Goal: Information Seeking & Learning: Learn about a topic

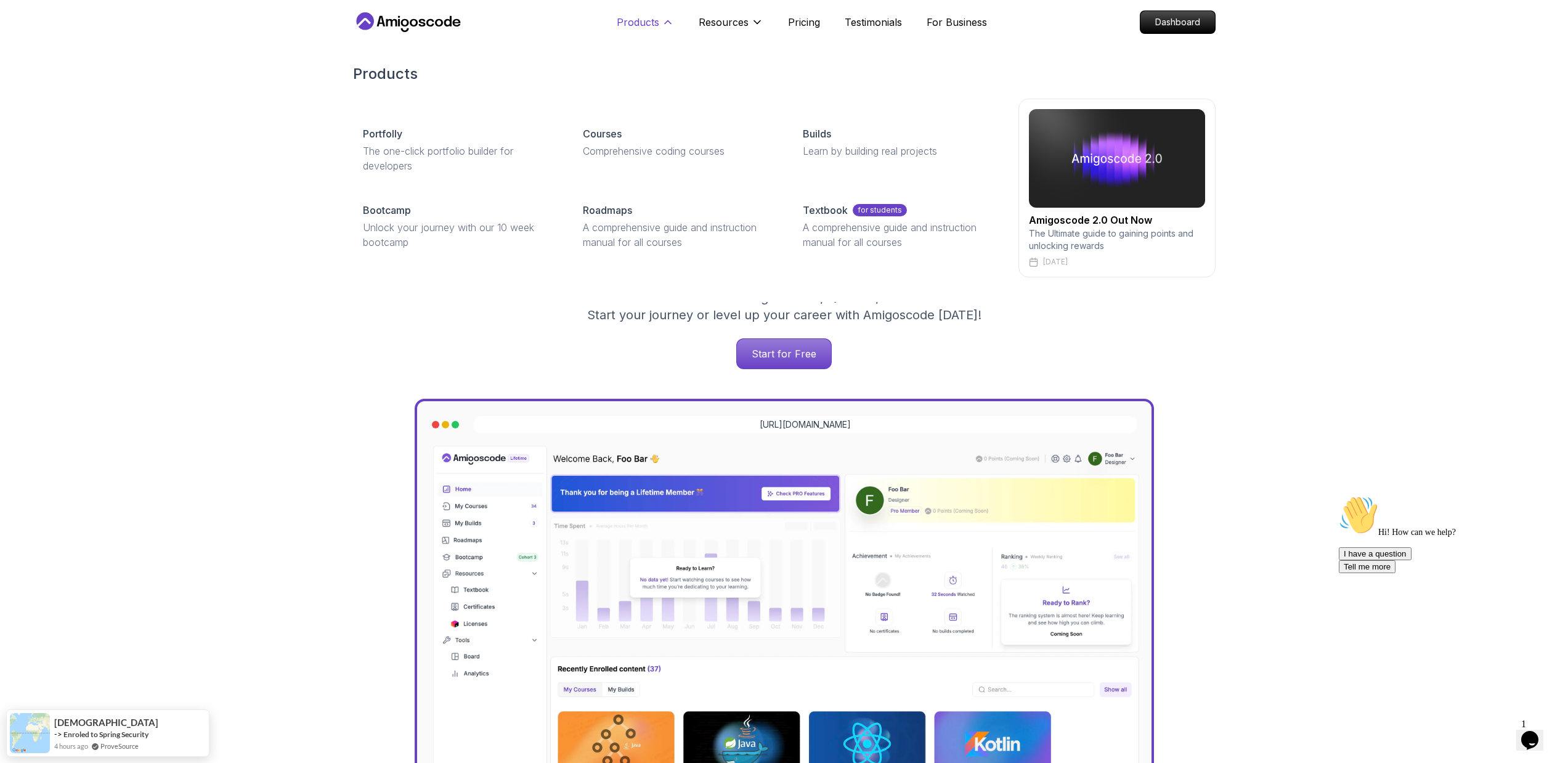
click at [635, 26] on p "Products" at bounding box center [638, 23] width 42 height 15
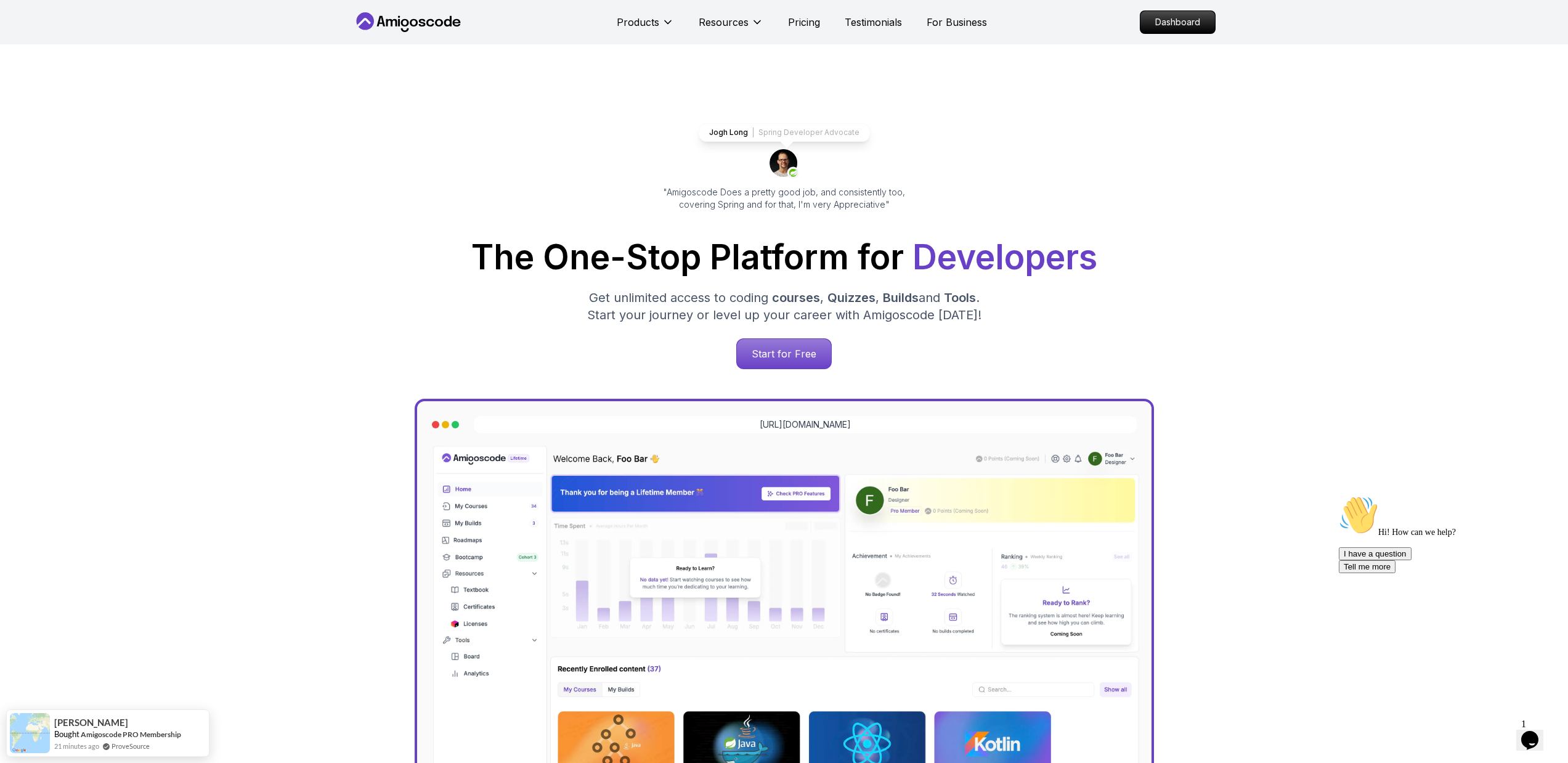
click at [1536, 731] on icon "$i18n('chat', 'chat_widget')" at bounding box center [1530, 740] width 17 height 19
click at [1535, 735] on icon "Close Chat This icon closes the chat window." at bounding box center [1527, 743] width 15 height 15
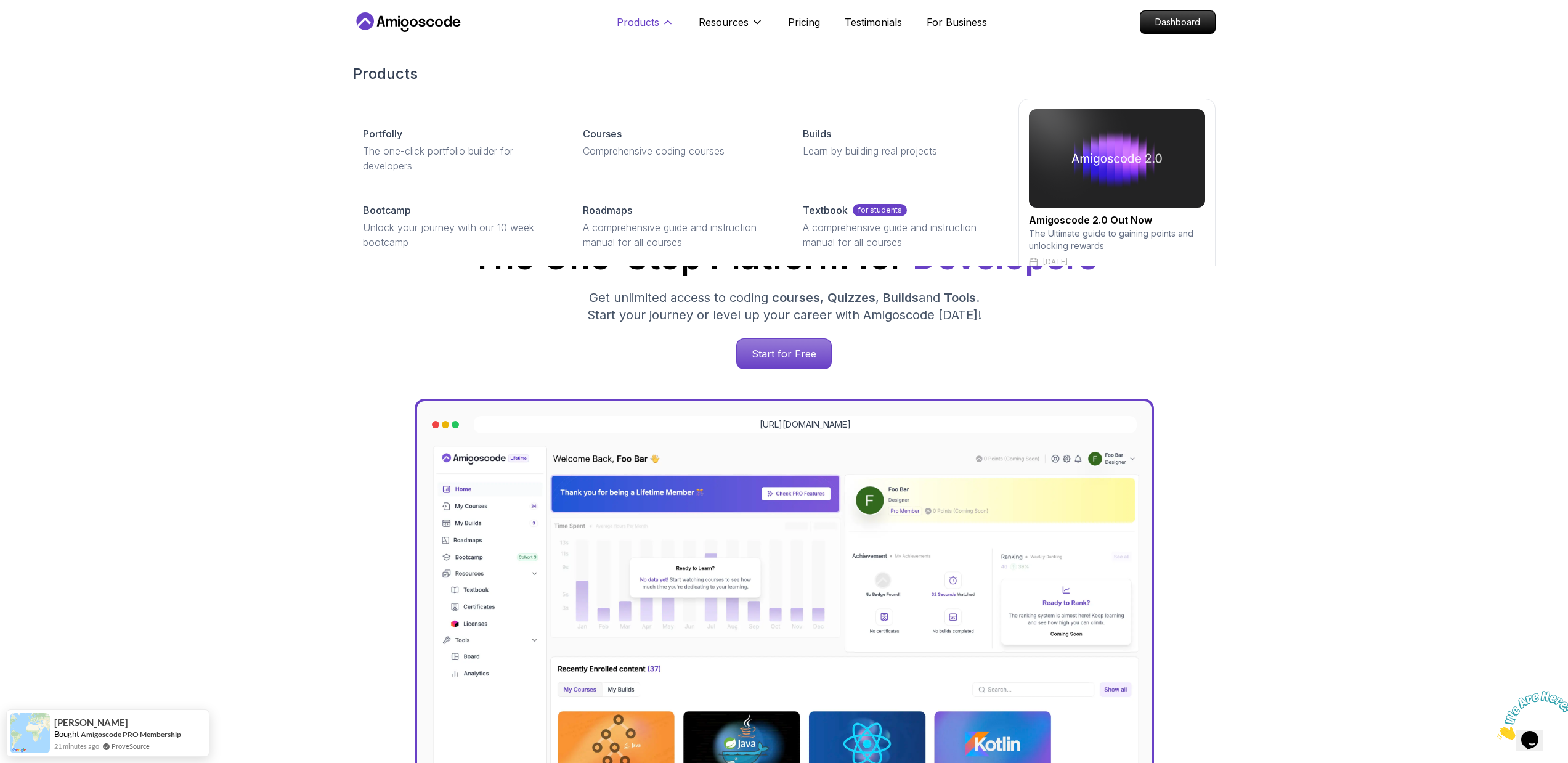
click at [656, 15] on p "Products" at bounding box center [638, 23] width 42 height 15
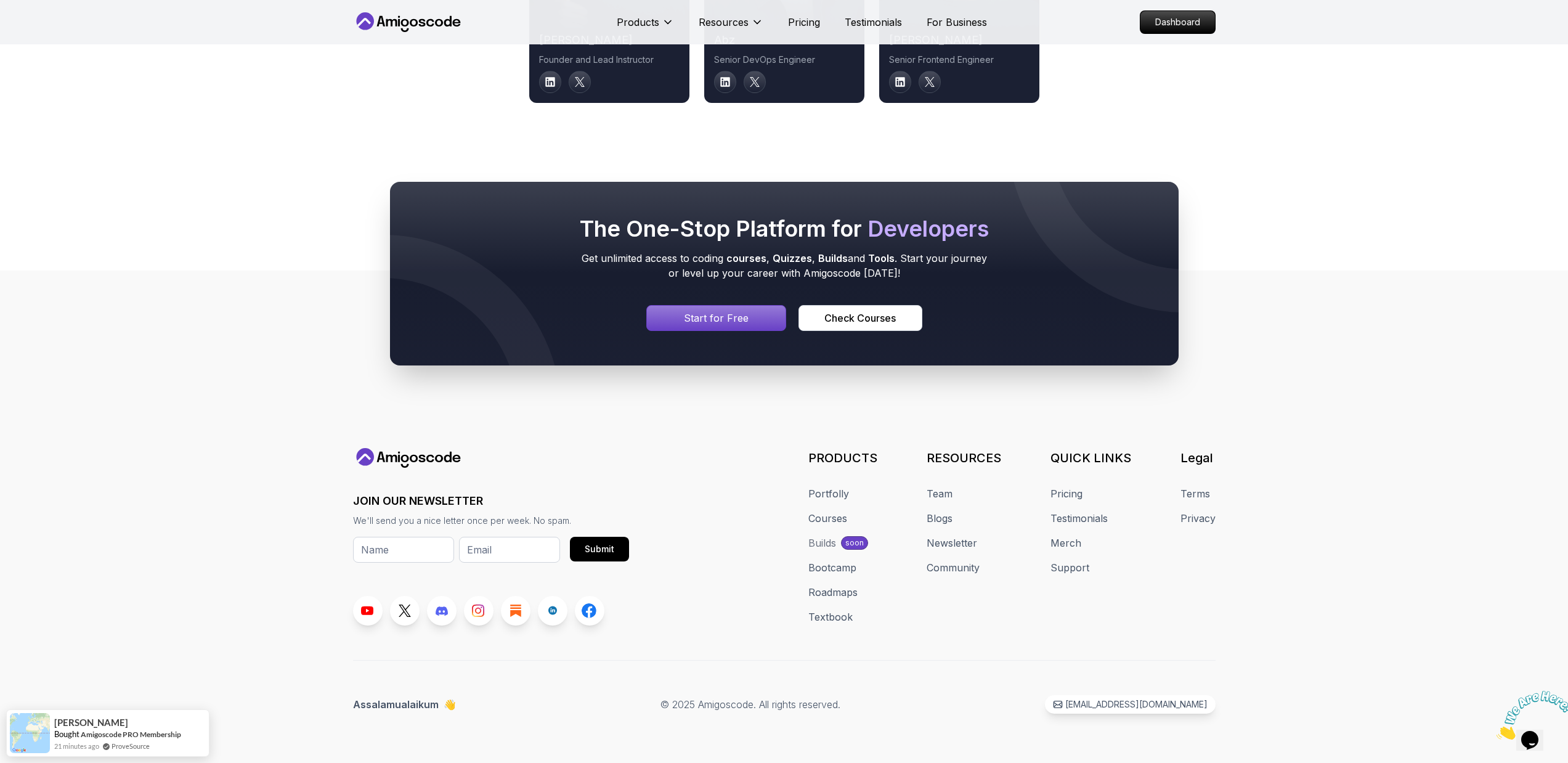
scroll to position [6023, 0]
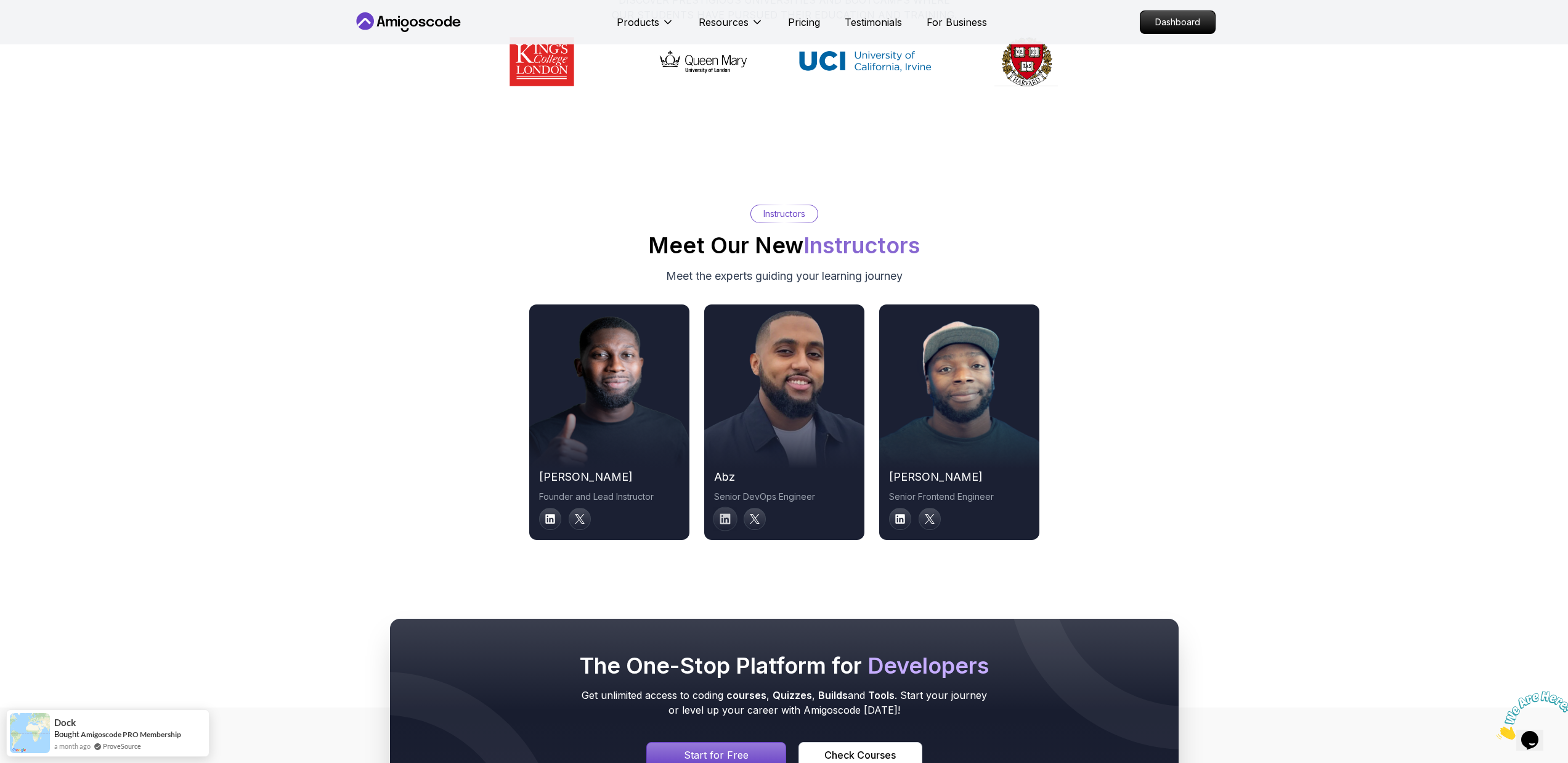
click at [721, 513] on icon at bounding box center [725, 519] width 11 height 11
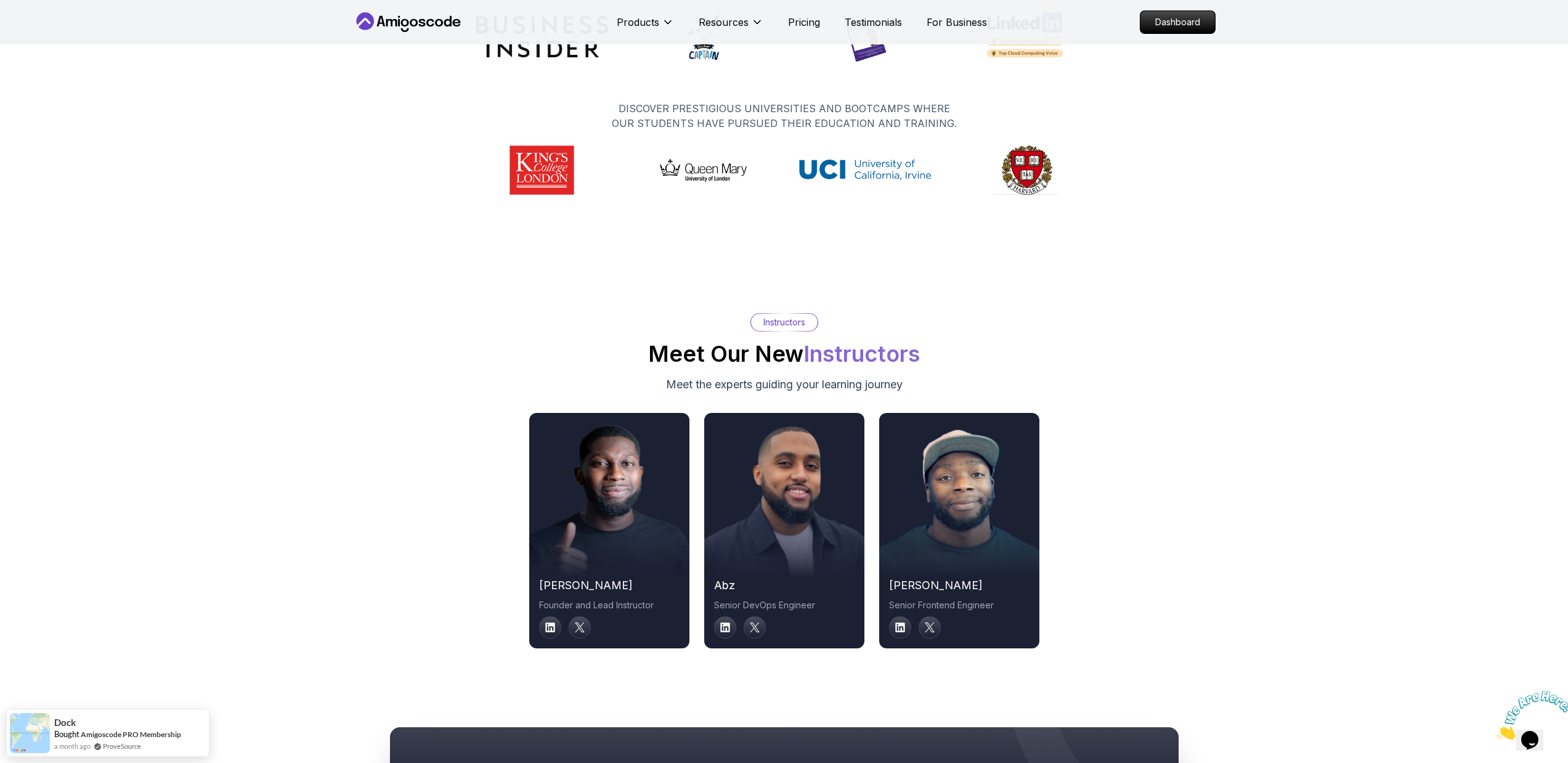
scroll to position [6461, 0]
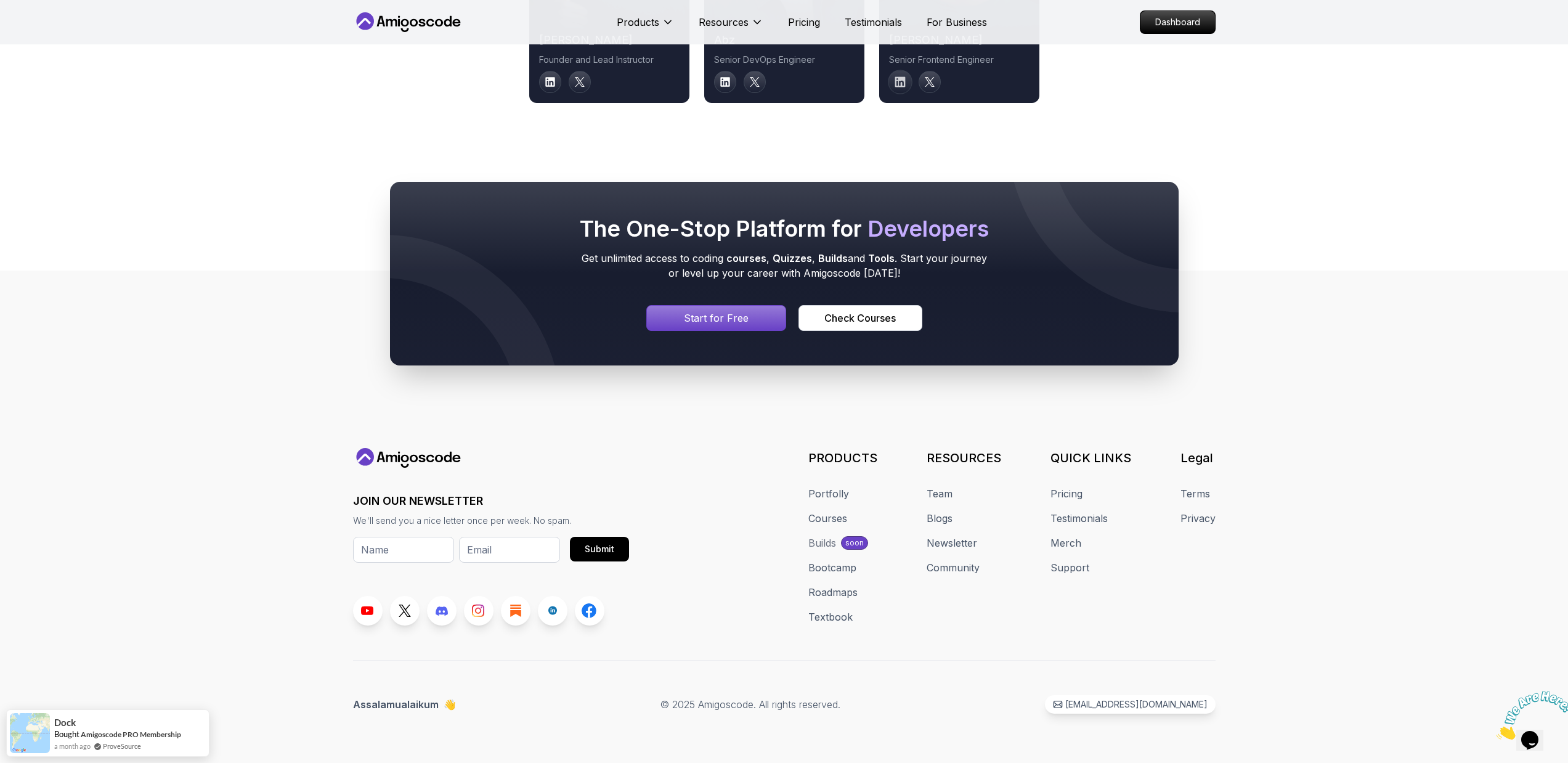
click at [896, 86] on icon at bounding box center [900, 81] width 11 height 11
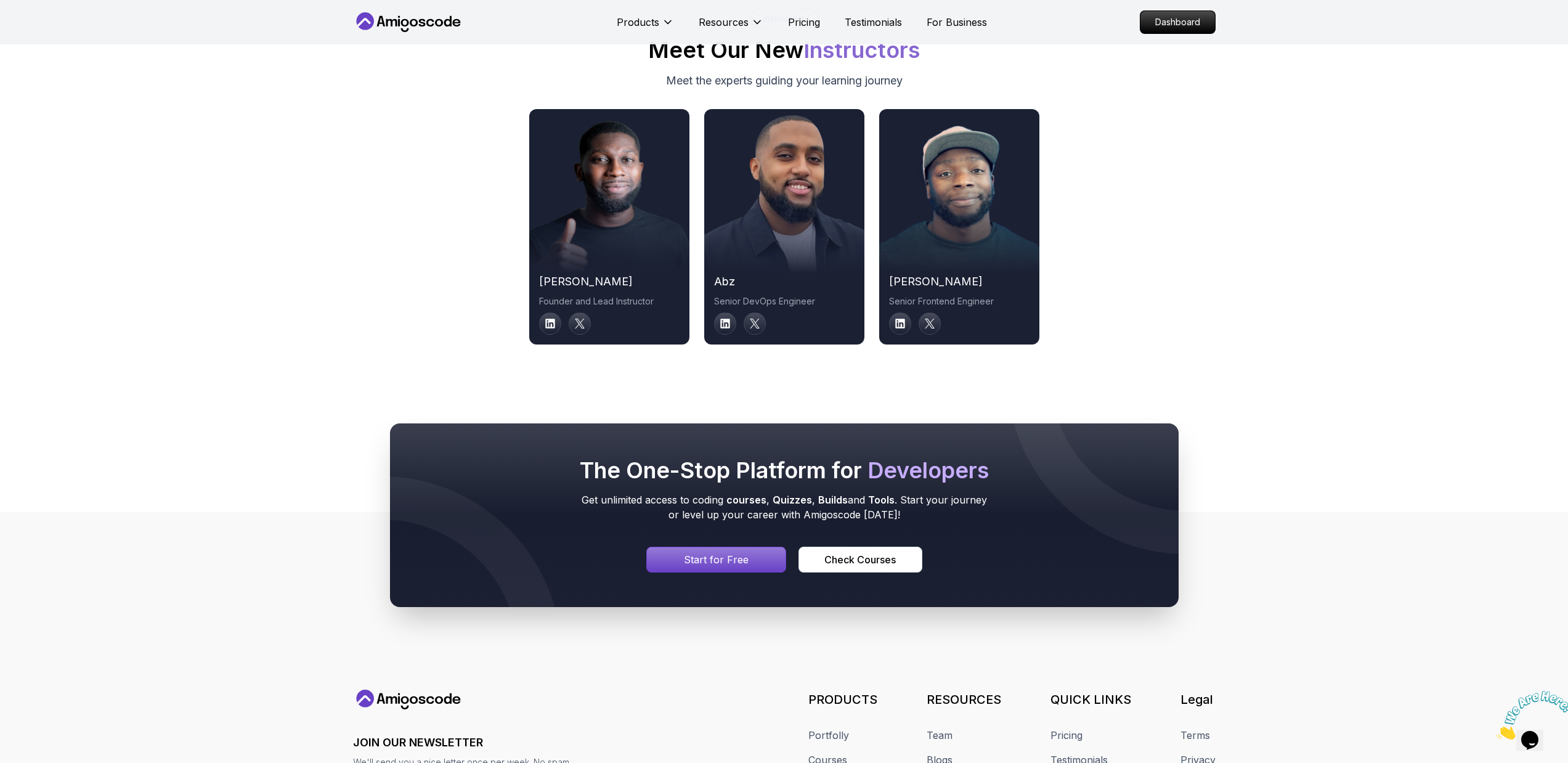
scroll to position [6196, 0]
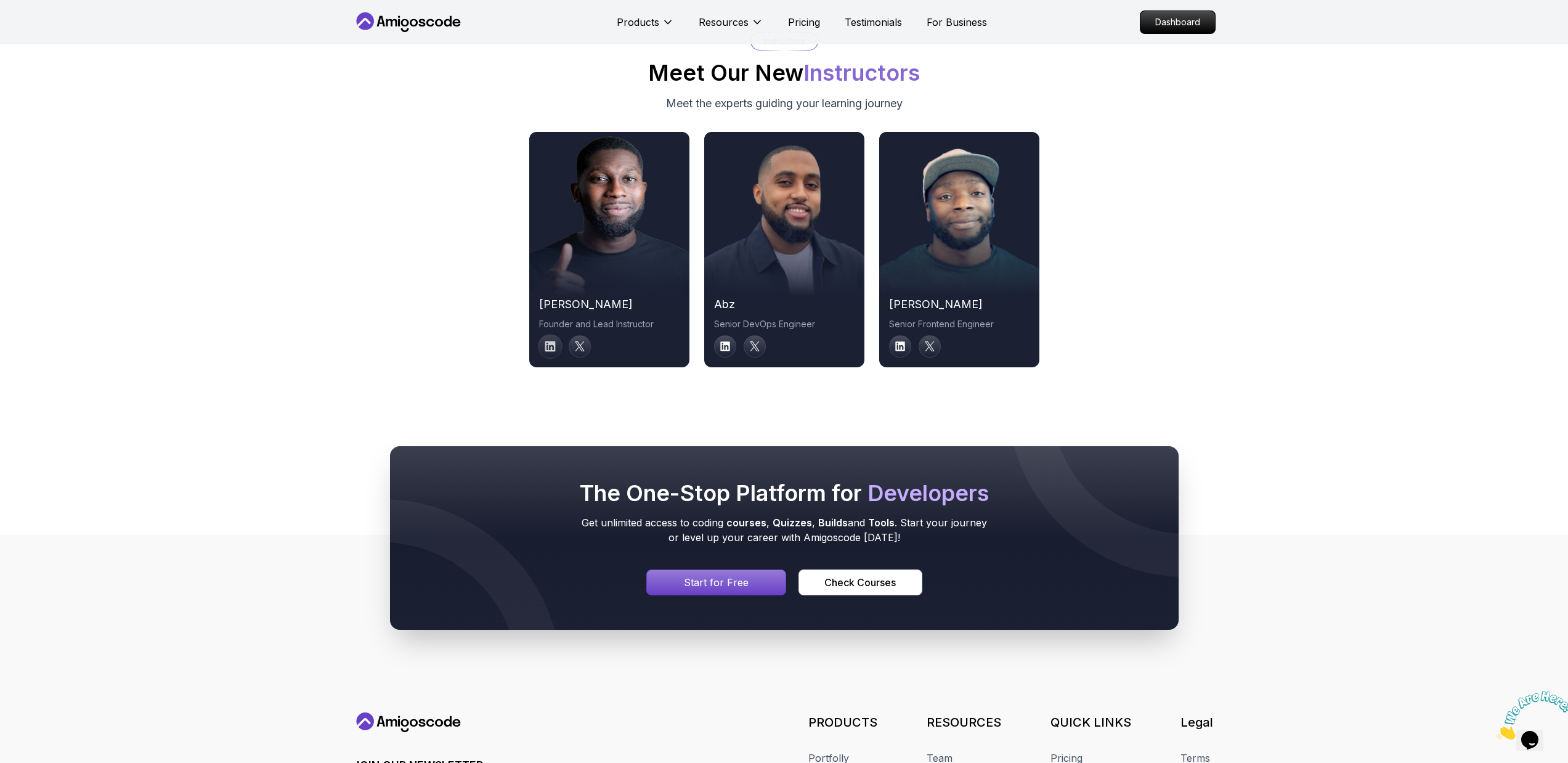
click at [555, 345] on icon at bounding box center [550, 346] width 11 height 11
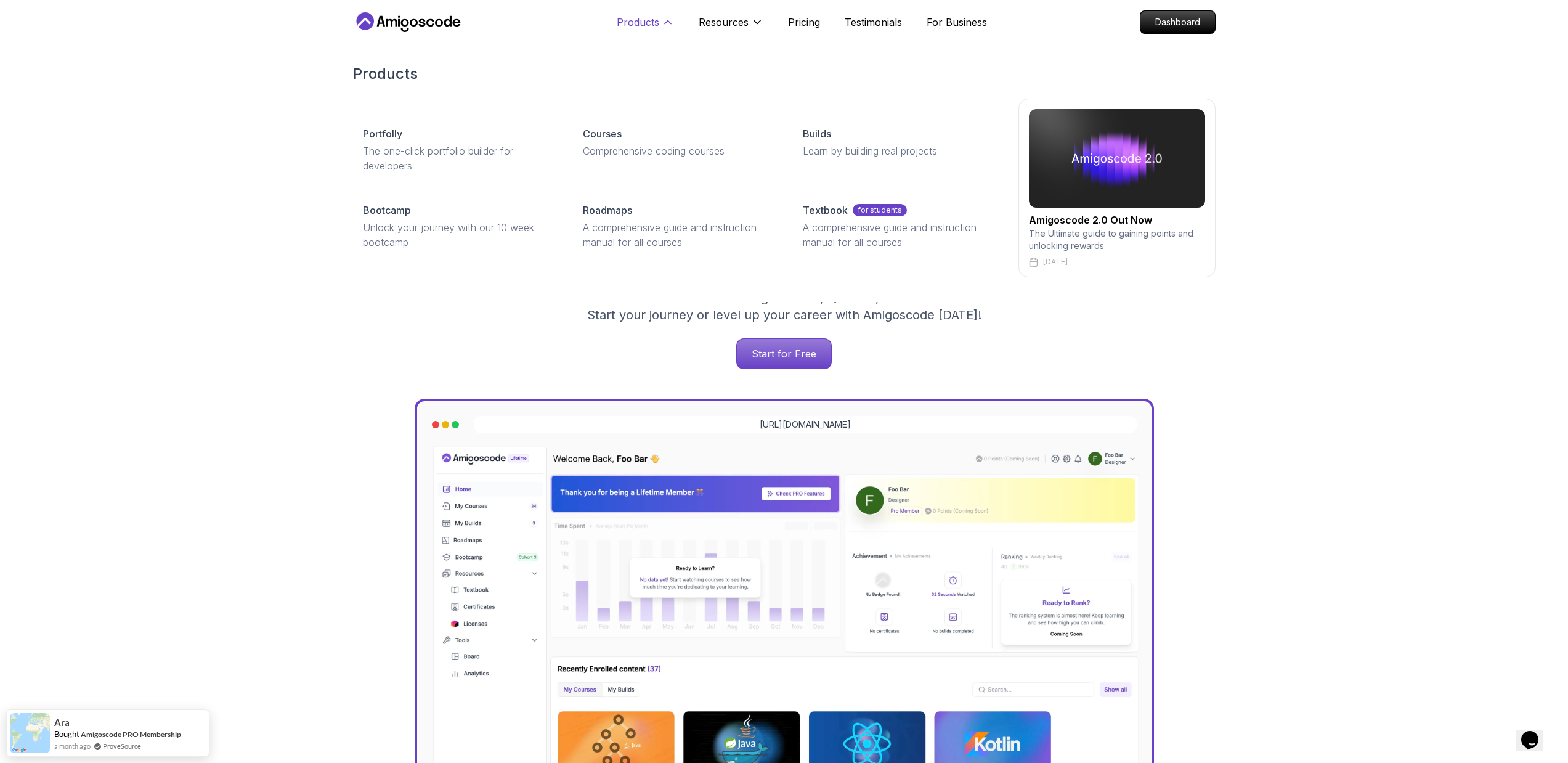
click at [656, 26] on p "Products" at bounding box center [638, 23] width 42 height 15
click at [1054, 183] on img at bounding box center [1117, 158] width 176 height 99
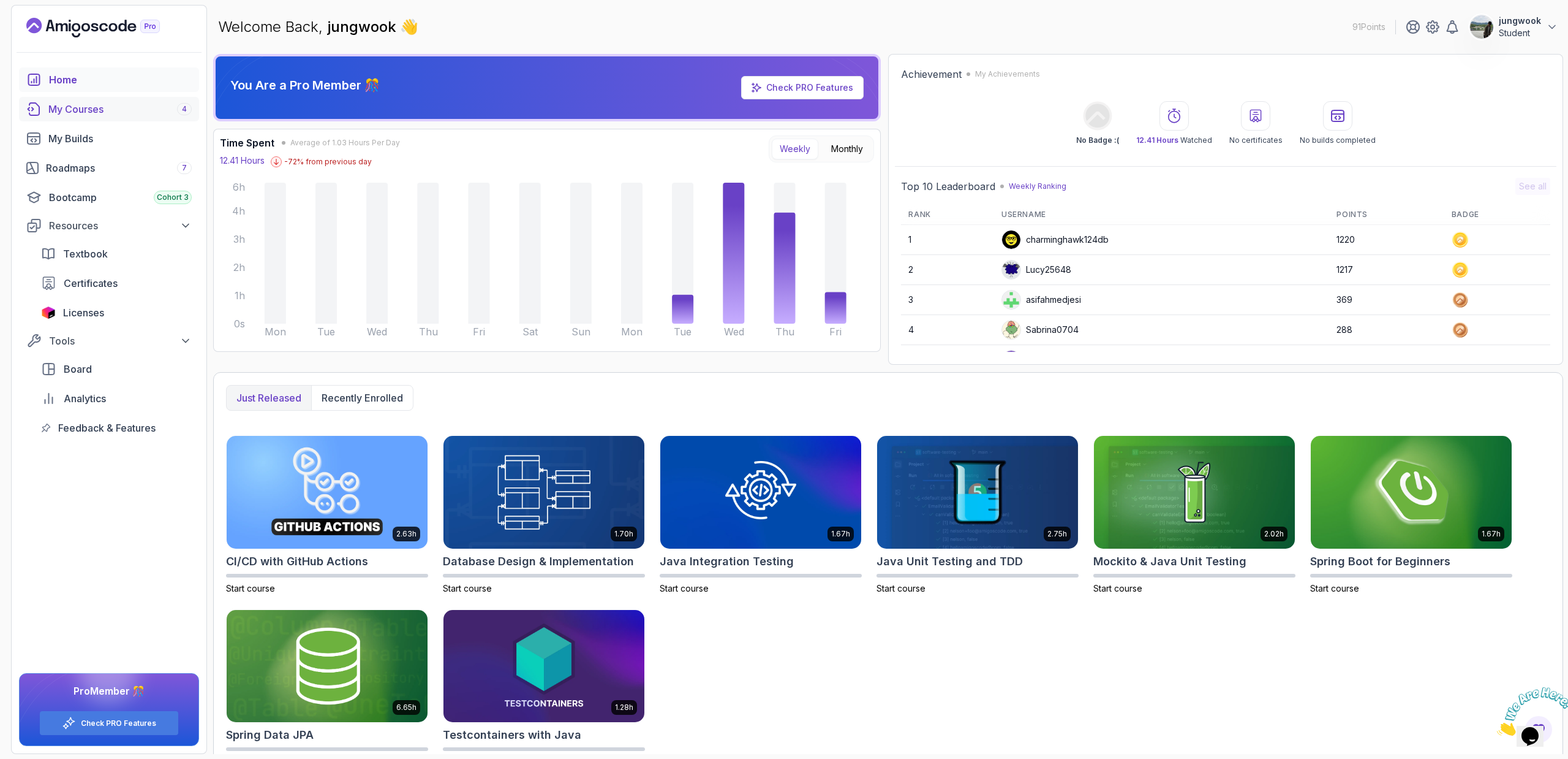
click at [101, 113] on div "My Courses 4" at bounding box center [120, 110] width 143 height 15
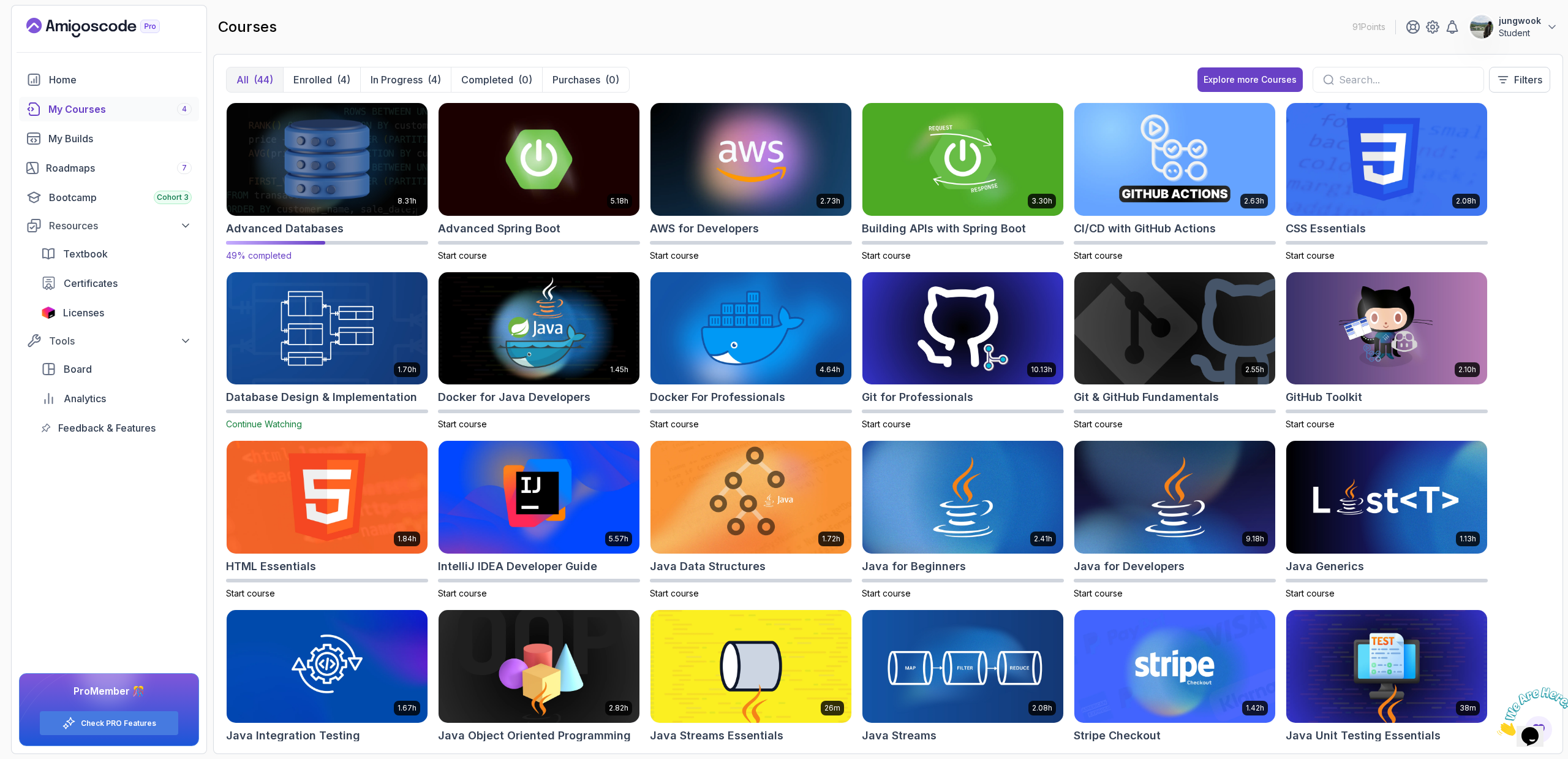
click at [382, 157] on img at bounding box center [327, 159] width 211 height 118
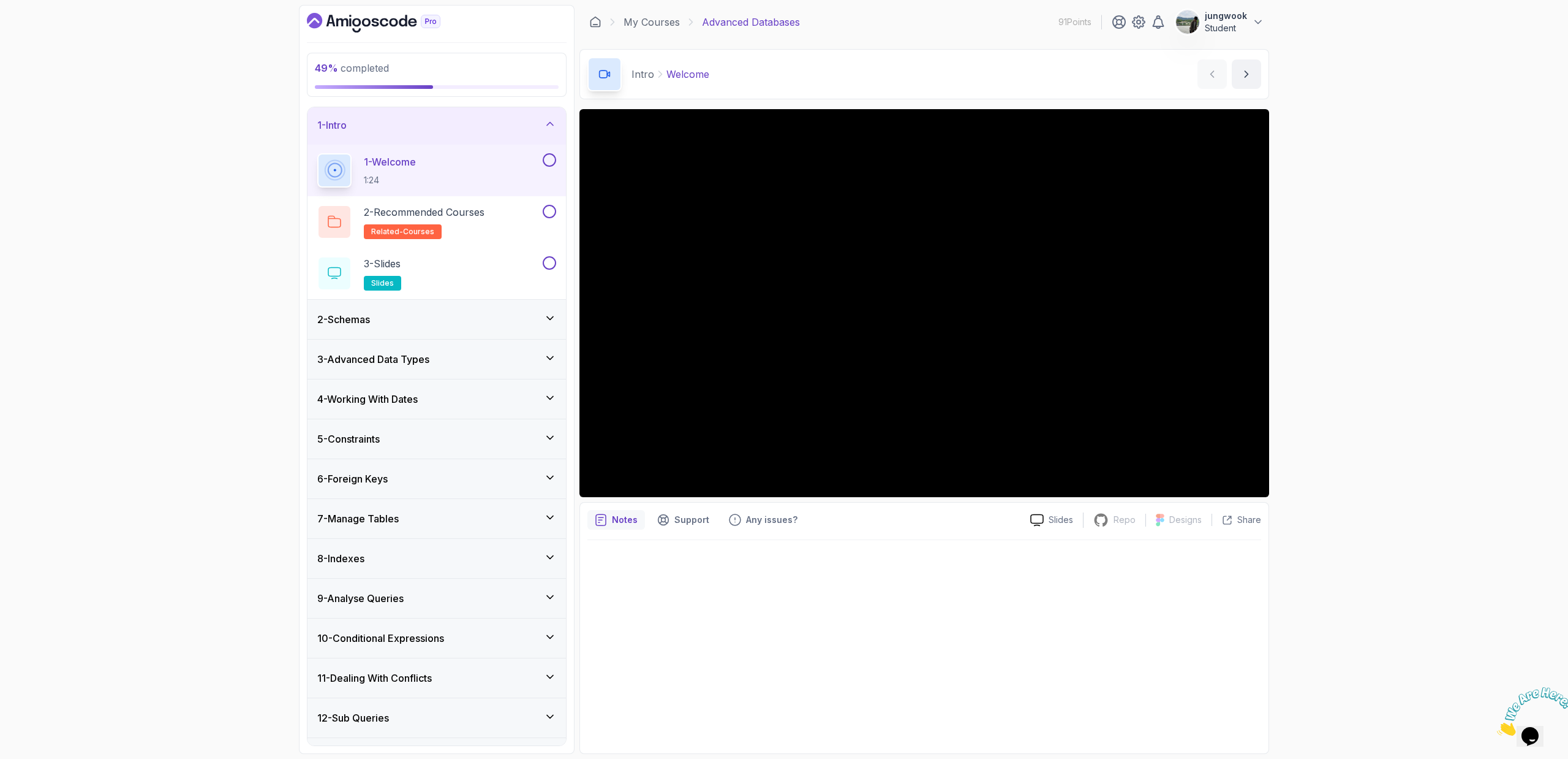
scroll to position [2, 0]
click at [410, 517] on div "7 - Manage Tables" at bounding box center [436, 518] width 239 height 15
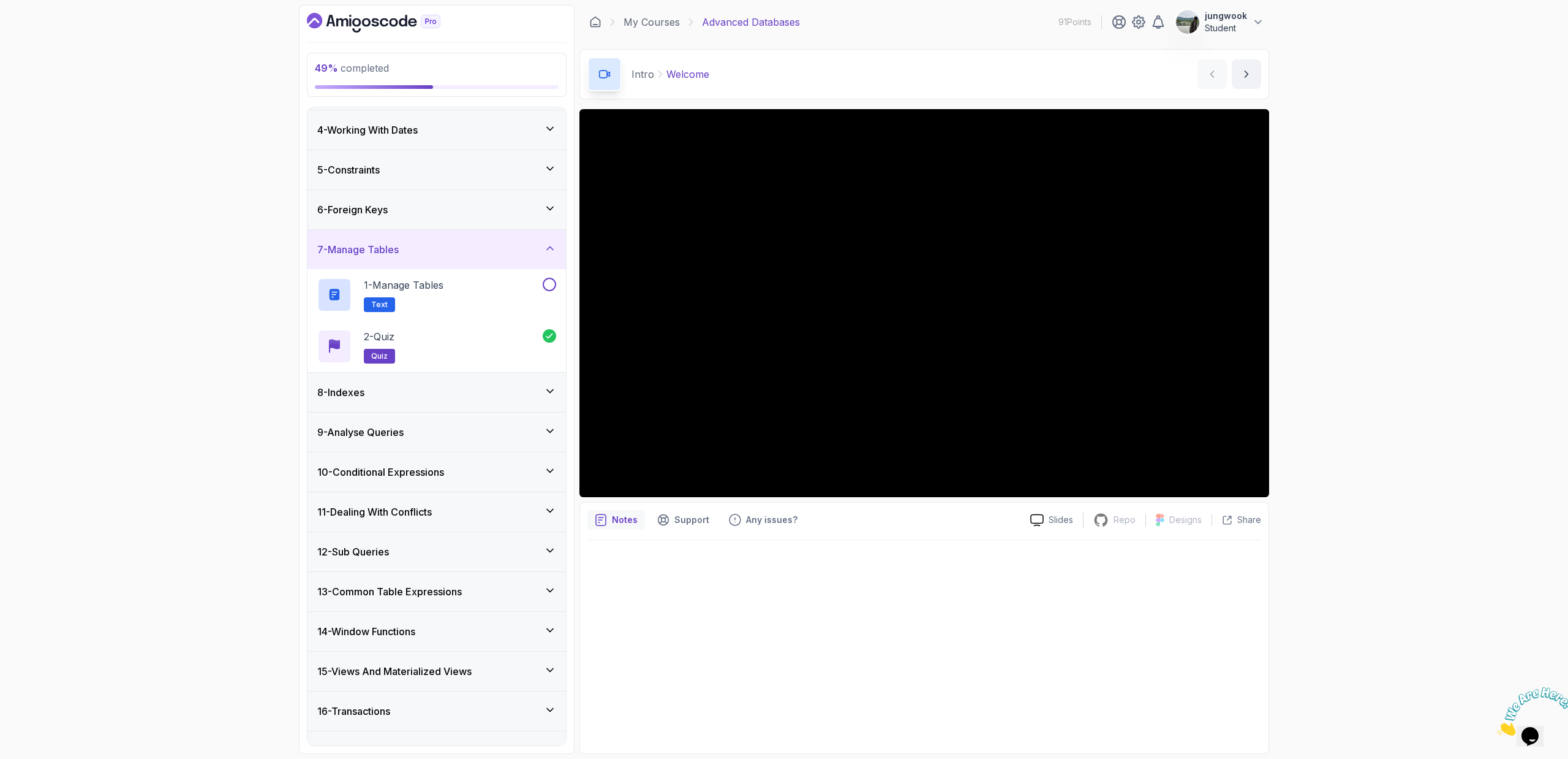
click at [538, 380] on div "8 - Indexes" at bounding box center [436, 392] width 259 height 39
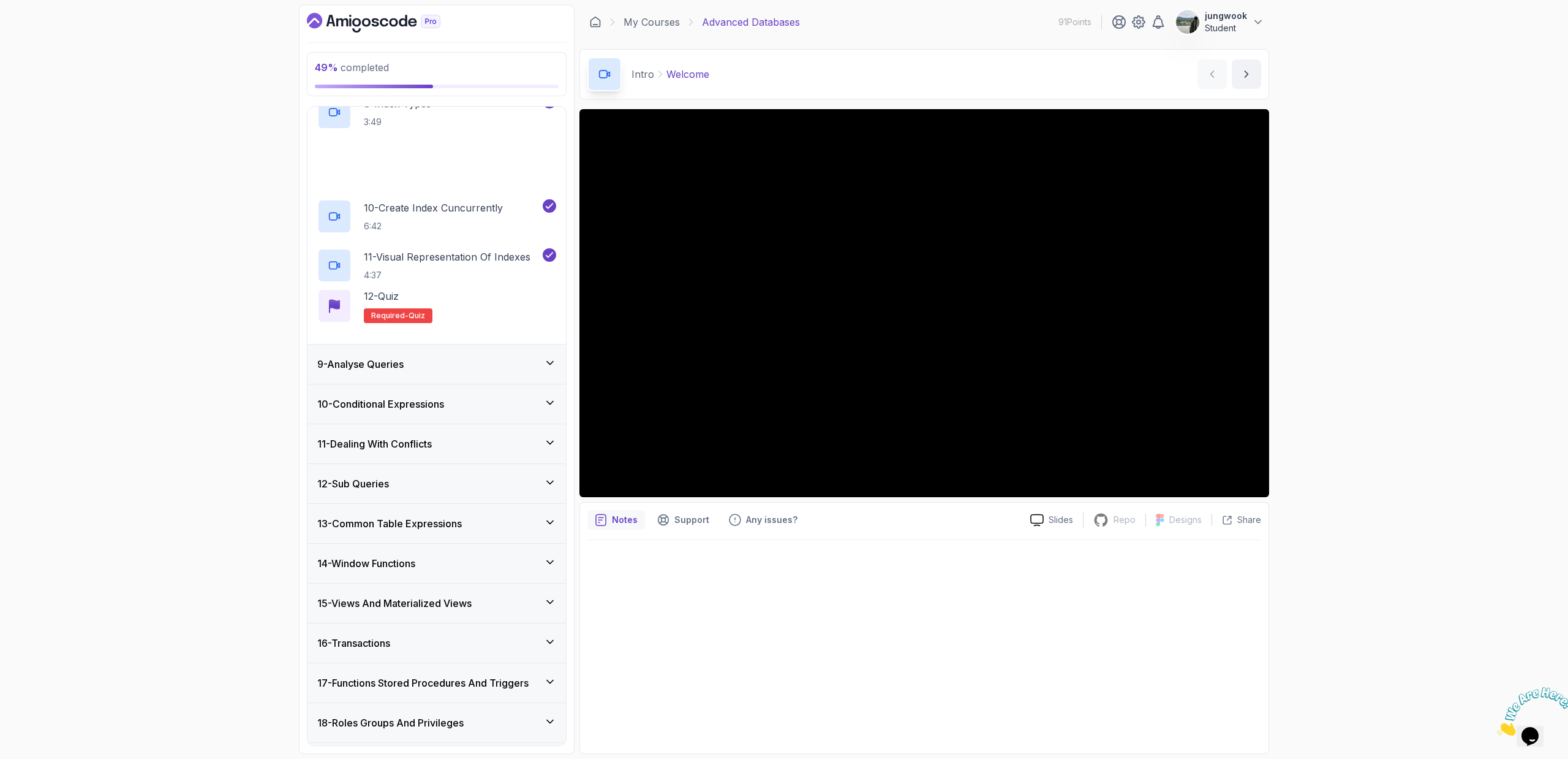
click at [538, 398] on div "10 - Conditional Expressions" at bounding box center [436, 404] width 239 height 15
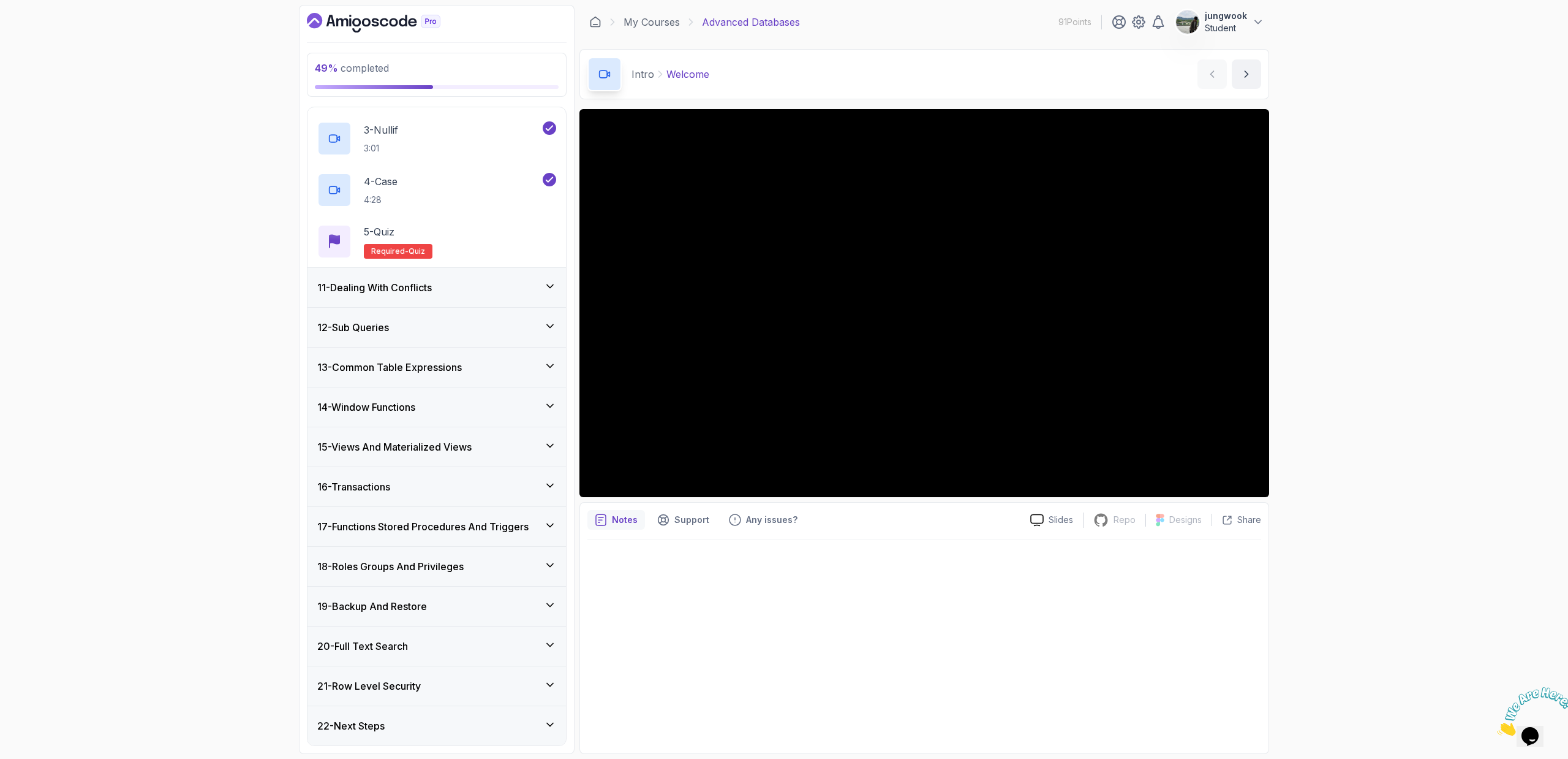
click at [534, 382] on div "13 - Common Table Expressions" at bounding box center [436, 367] width 259 height 39
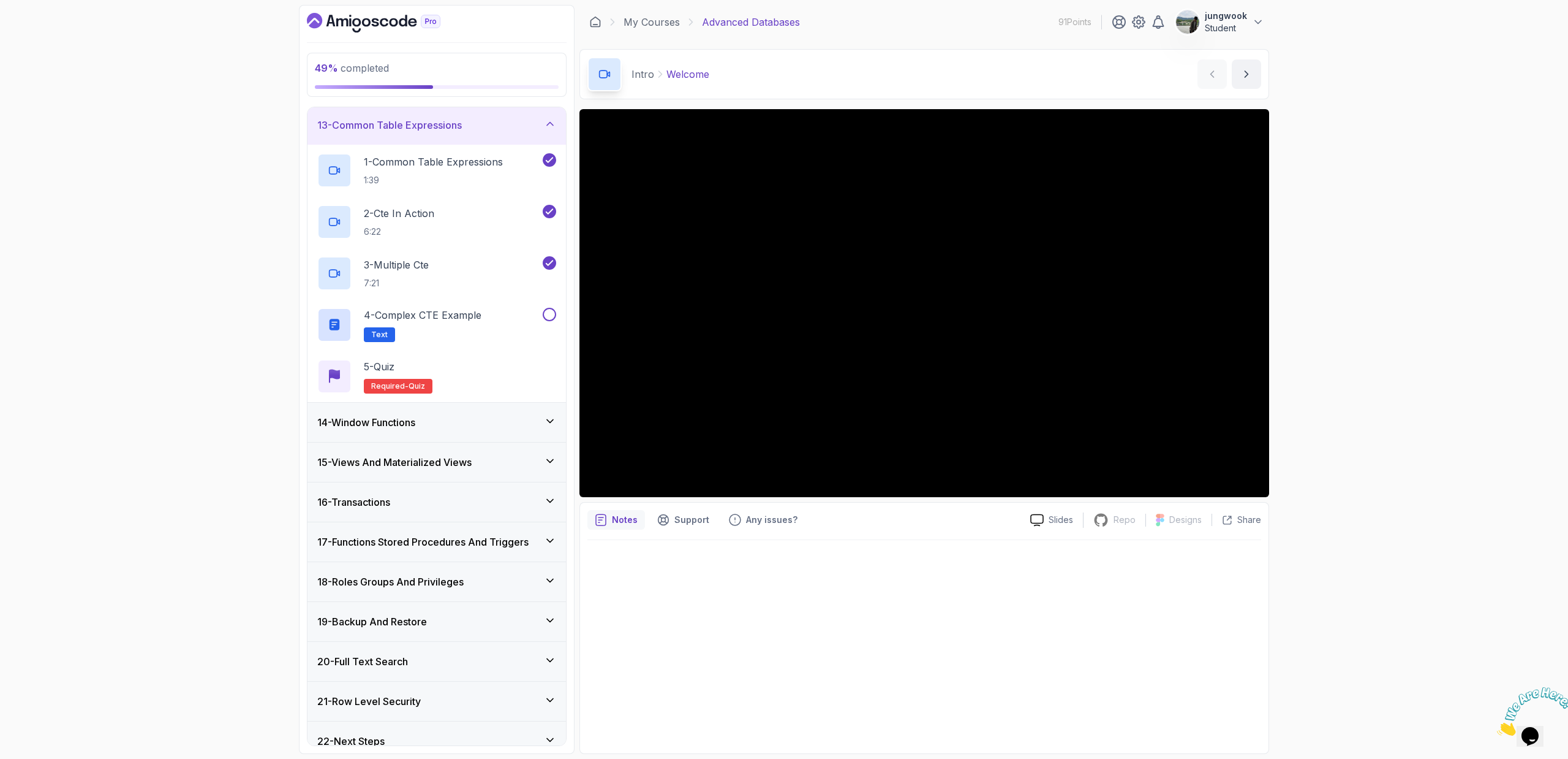
scroll to position [495, 0]
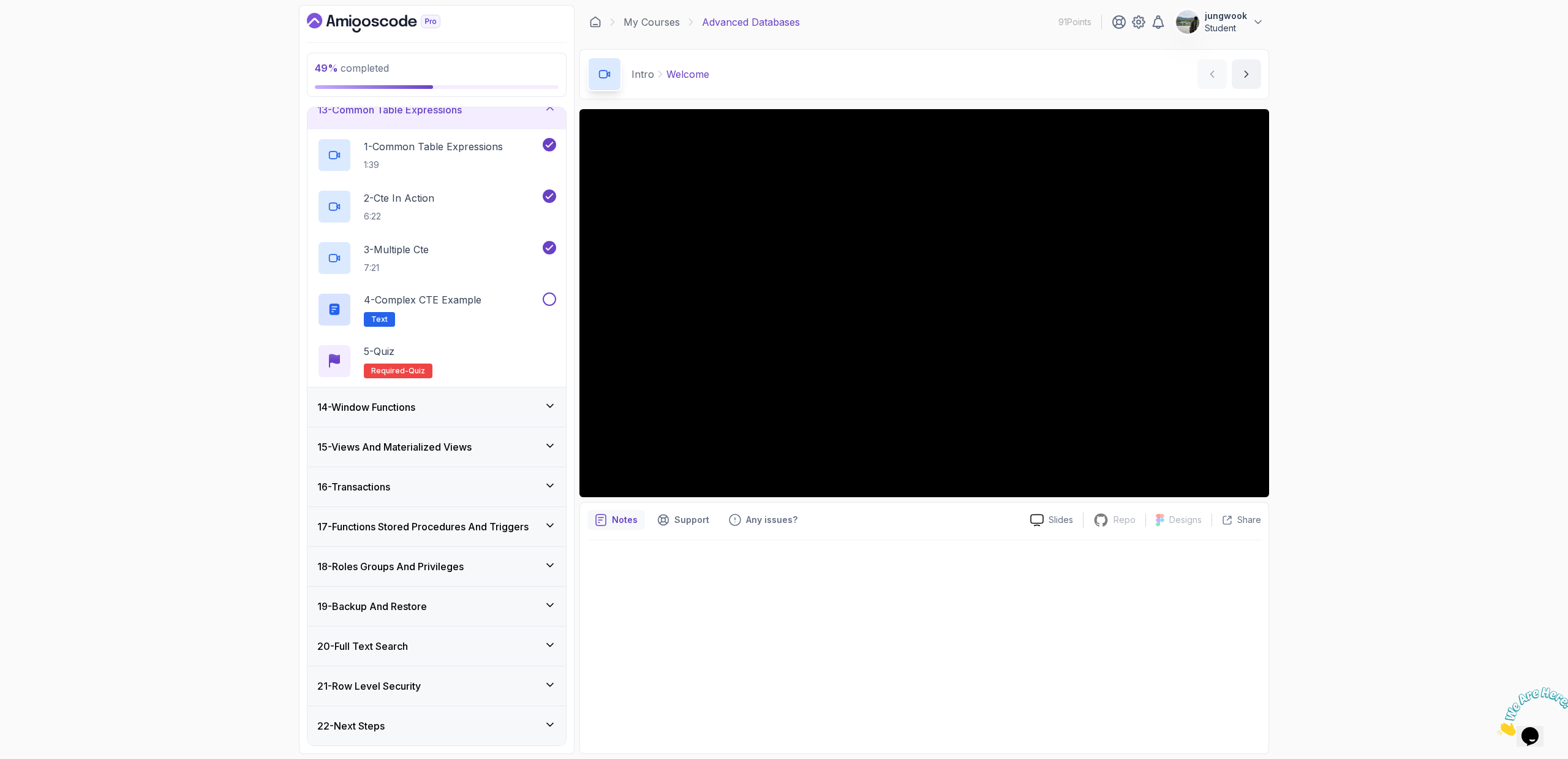
click at [533, 420] on div "14 - Window Functions" at bounding box center [436, 407] width 259 height 39
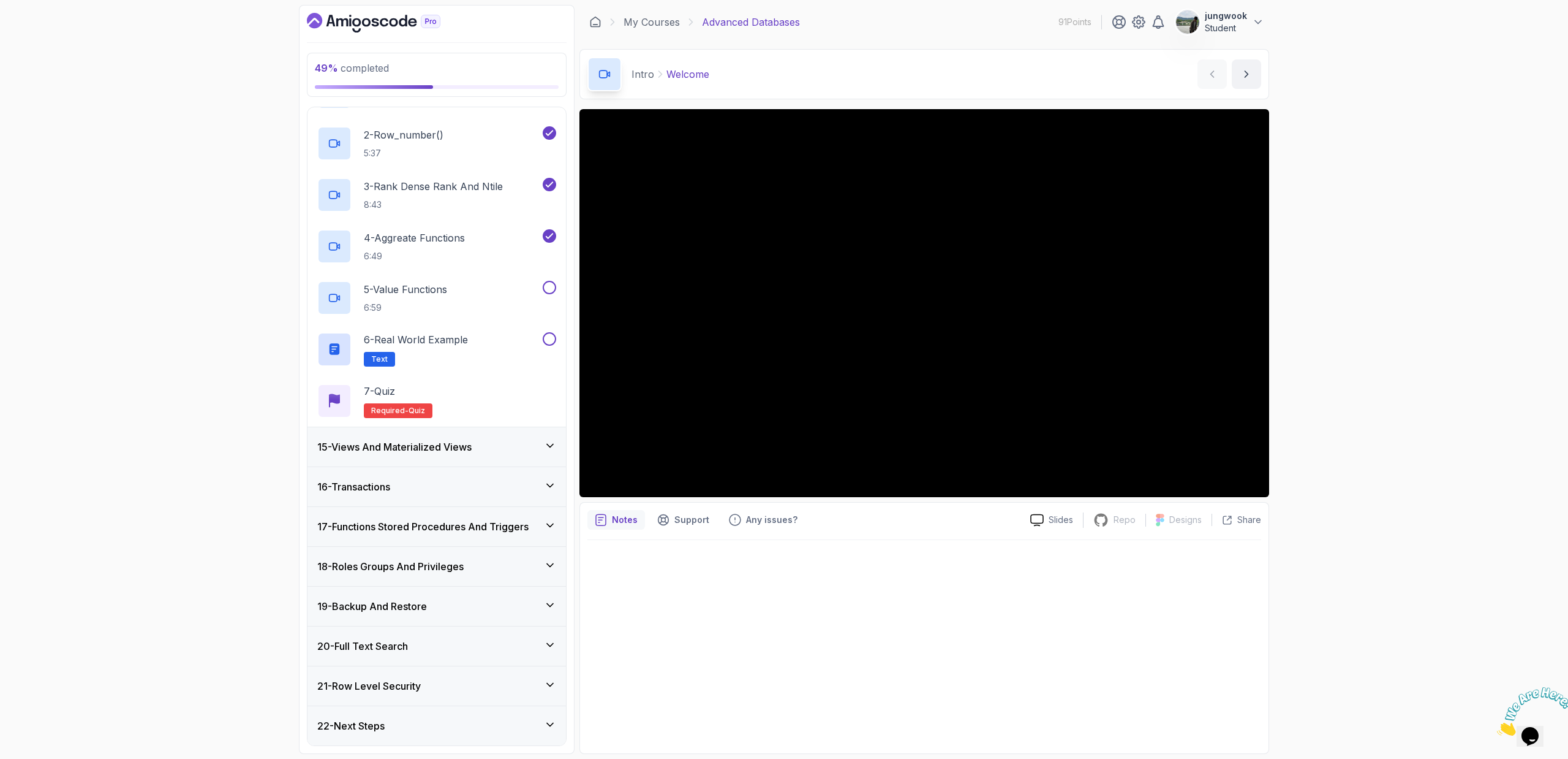
click at [528, 434] on div "15 - Views And Materialized Views" at bounding box center [436, 447] width 259 height 39
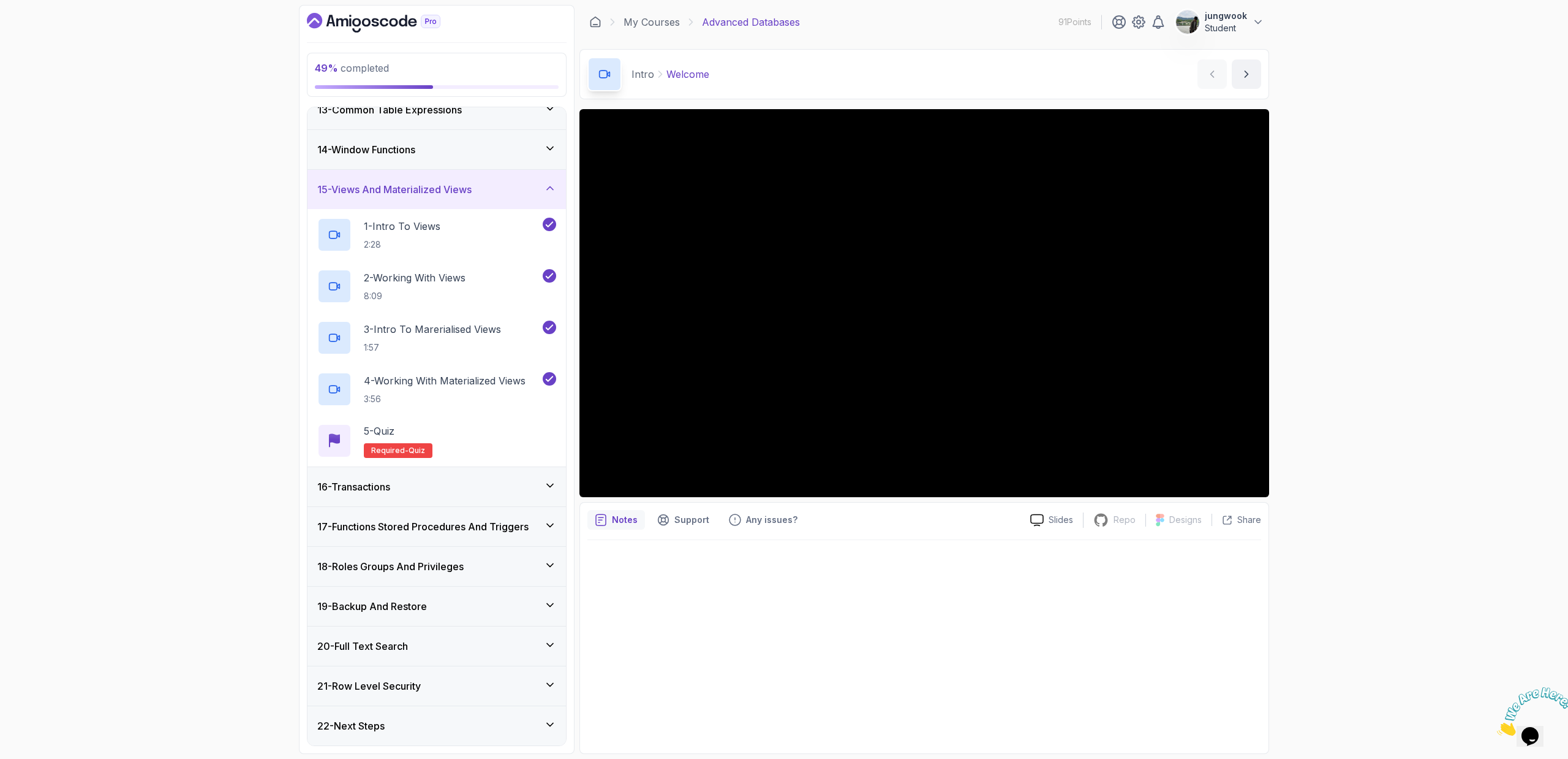
click at [531, 505] on div "16 - Transactions" at bounding box center [436, 487] width 259 height 39
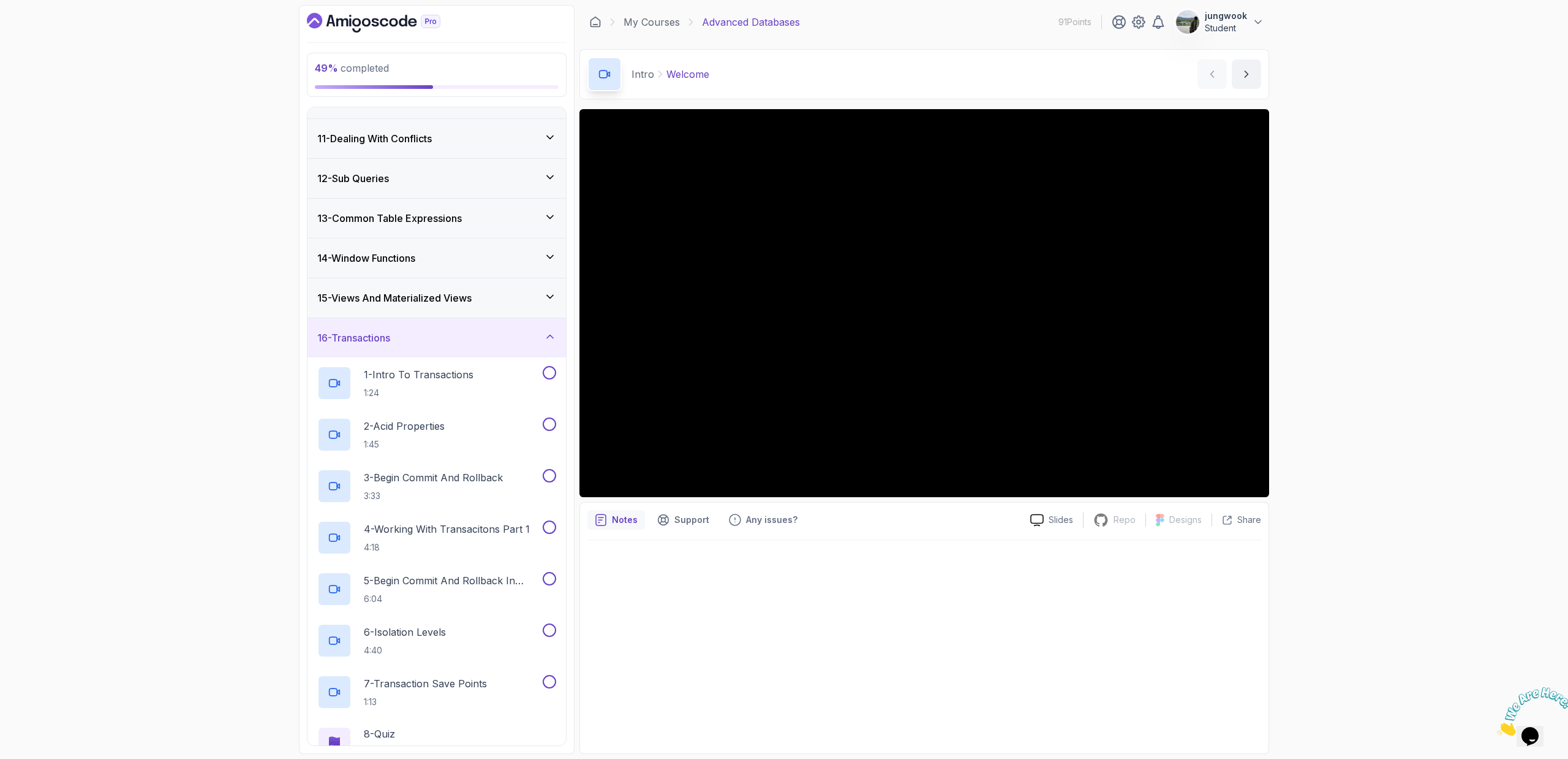
click at [513, 307] on div "15 - Views And Materialized Views" at bounding box center [436, 298] width 259 height 39
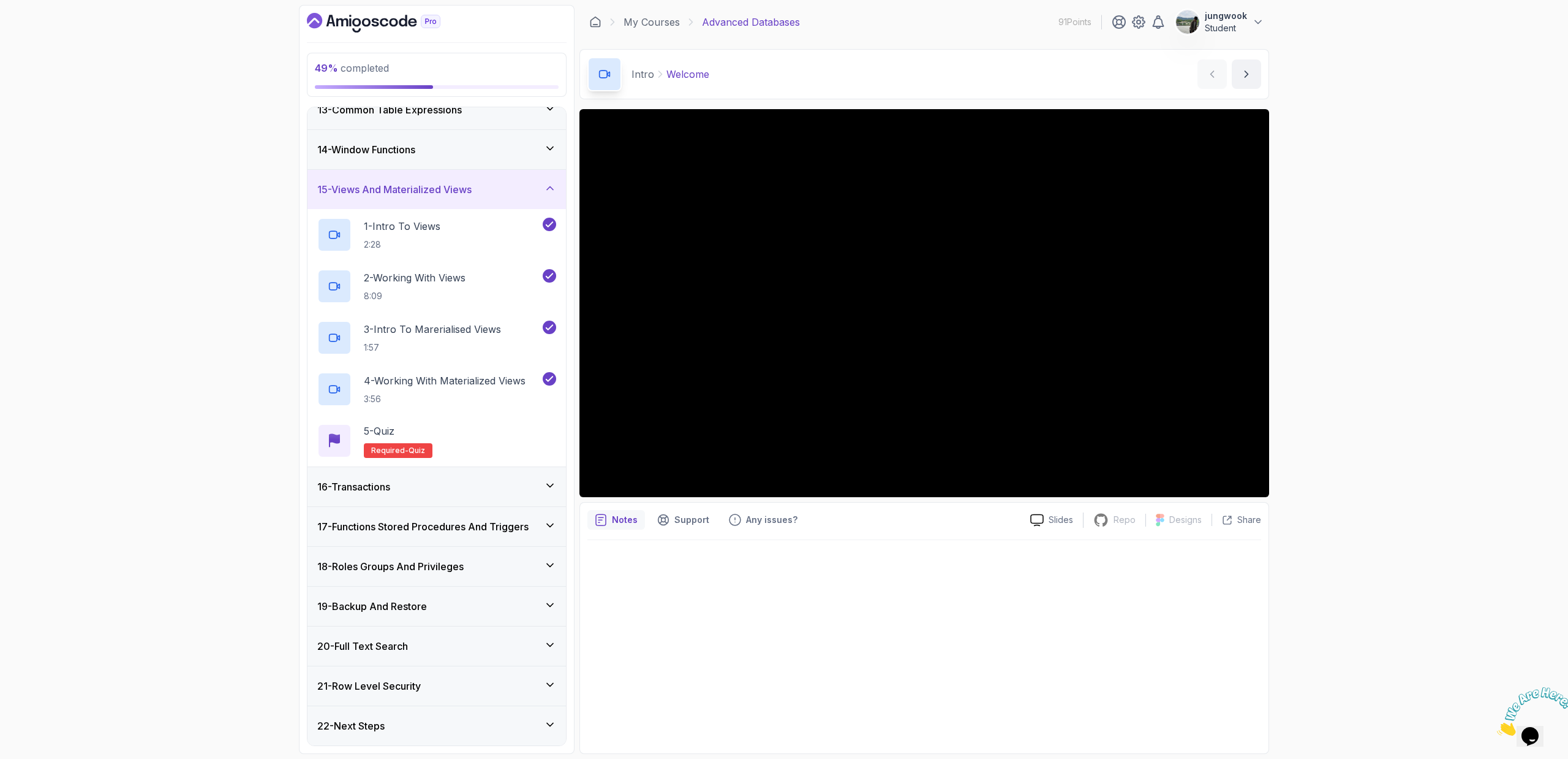
click at [483, 482] on div "16 - Transactions" at bounding box center [436, 487] width 239 height 15
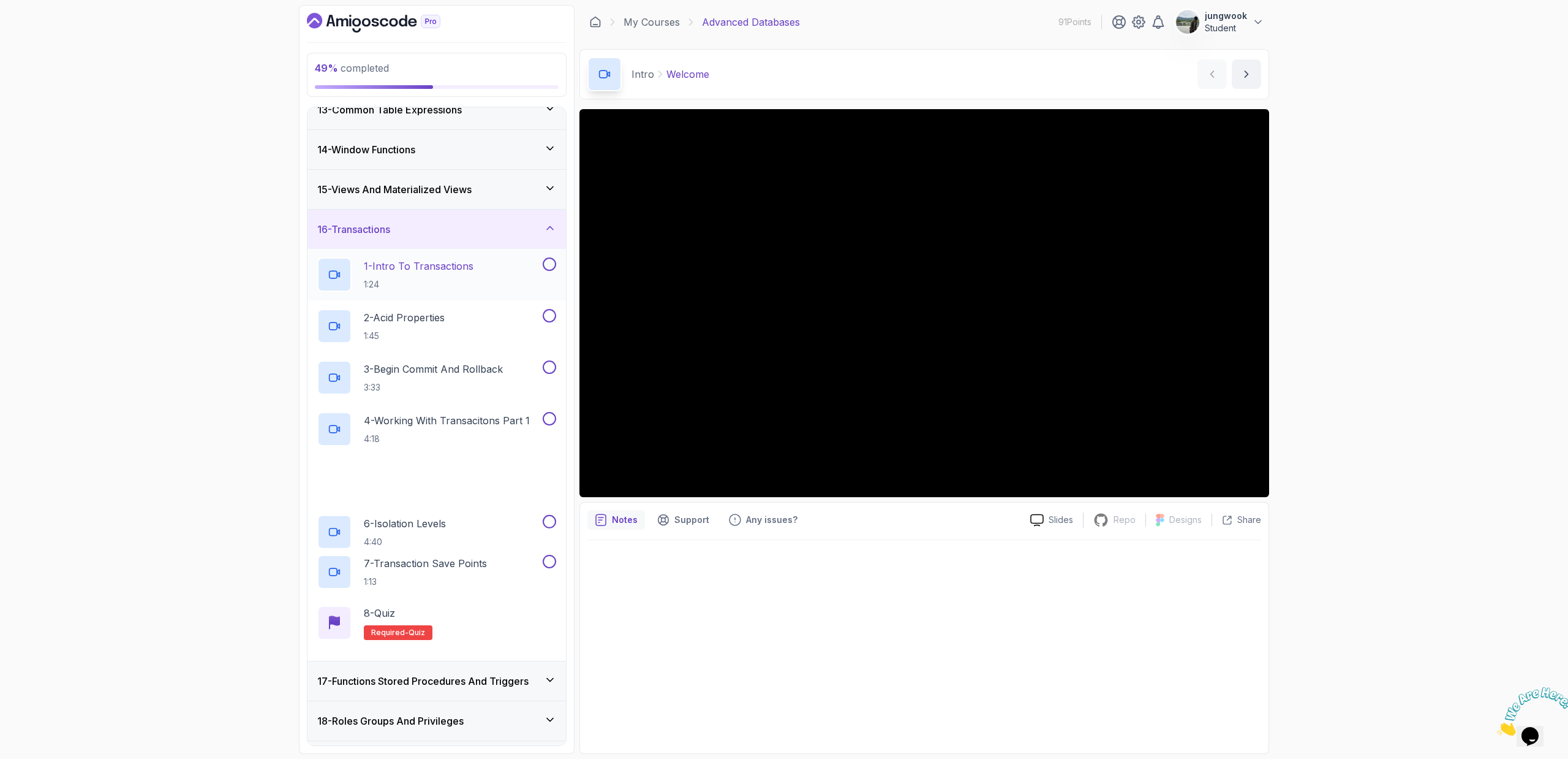
click at [519, 266] on div "1 - Intro To Transactions 1:24" at bounding box center [429, 274] width 223 height 34
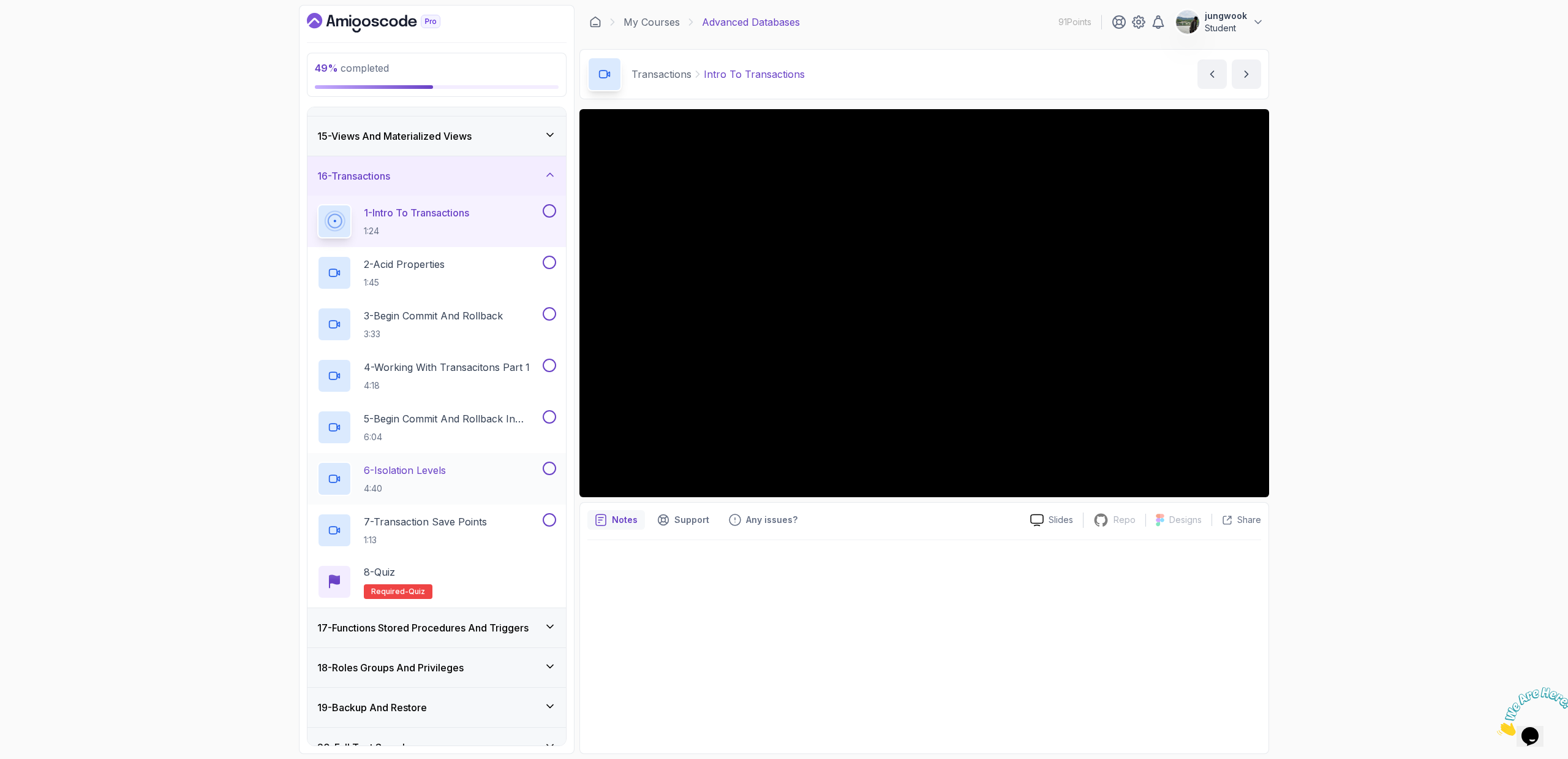
scroll to position [548, 0]
click at [540, 263] on div at bounding box center [548, 263] width 16 height 14
click at [553, 211] on button at bounding box center [549, 212] width 13 height 14
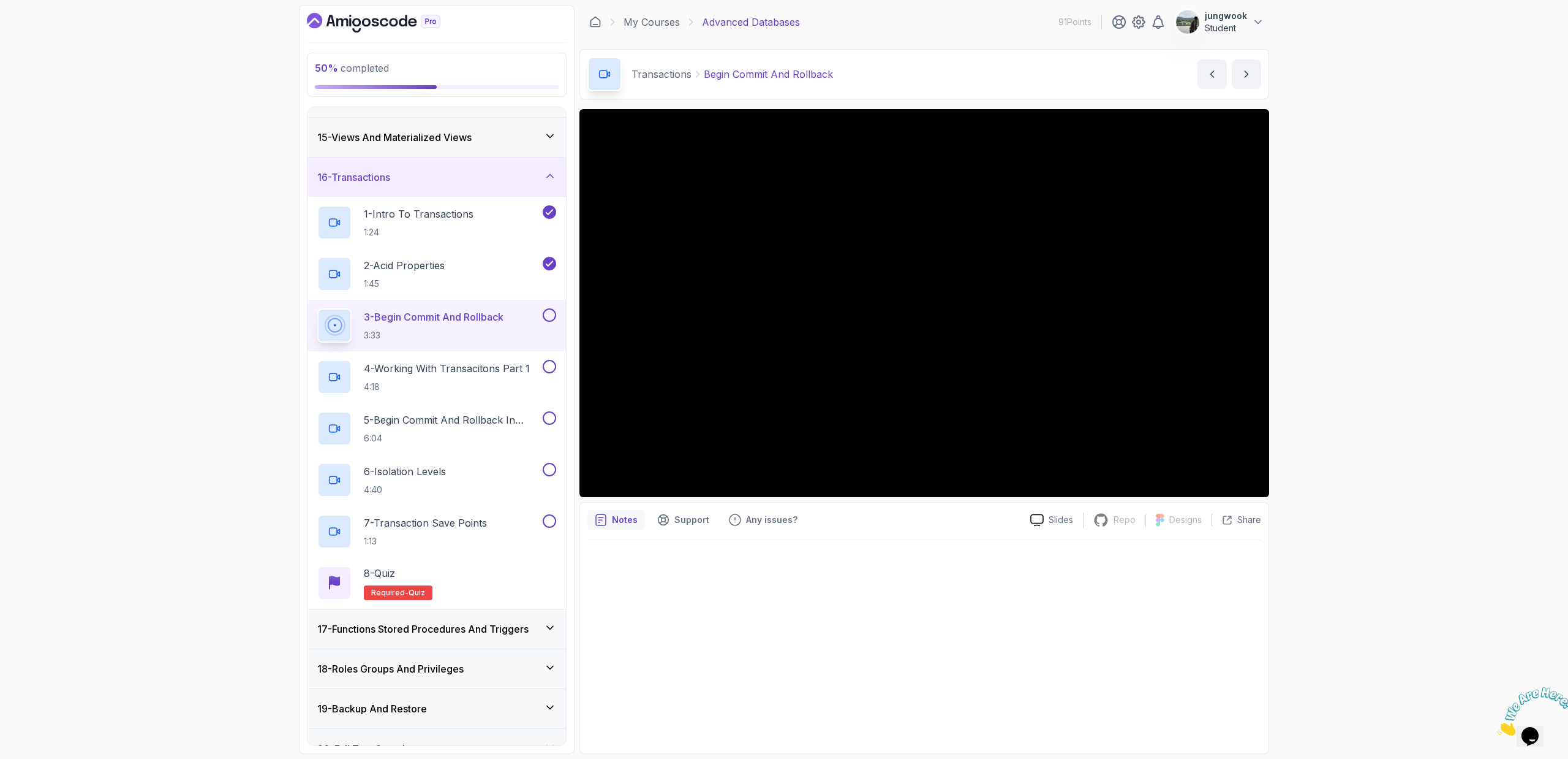
click at [546, 314] on button at bounding box center [549, 315] width 13 height 14
click at [510, 379] on h2 "4 - Working With Transacitons Part 1 4:18" at bounding box center [446, 376] width 166 height 32
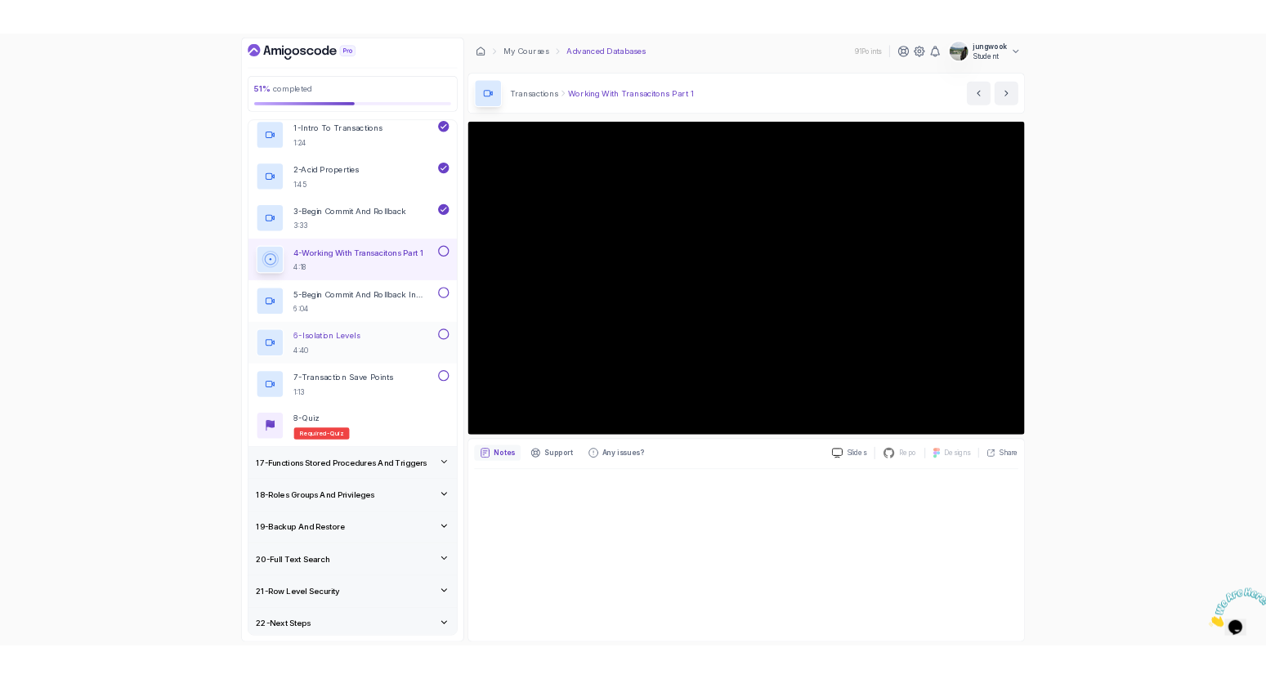
scroll to position [866, 0]
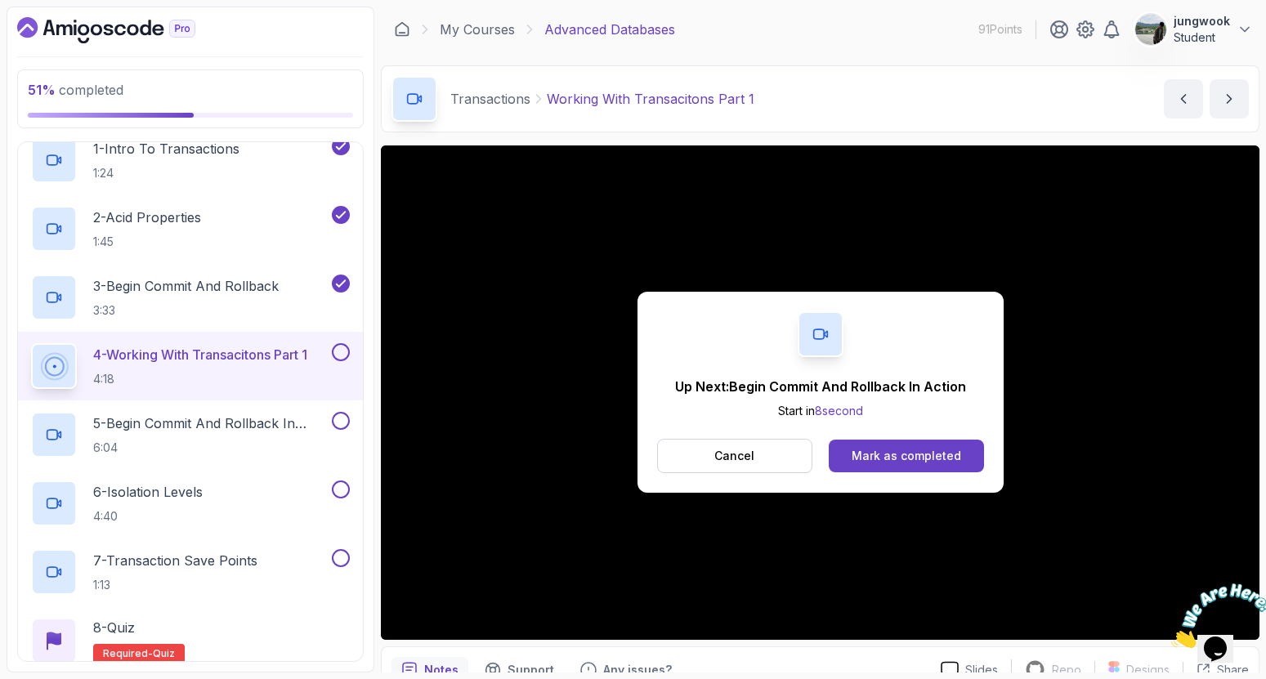
click at [861, 479] on div "Up Next: Begin Commit And Rollback In Action Start in 8 second Cancel Mark as c…" at bounding box center [821, 392] width 366 height 201
click at [909, 458] on div "Mark as completed" at bounding box center [907, 456] width 110 height 16
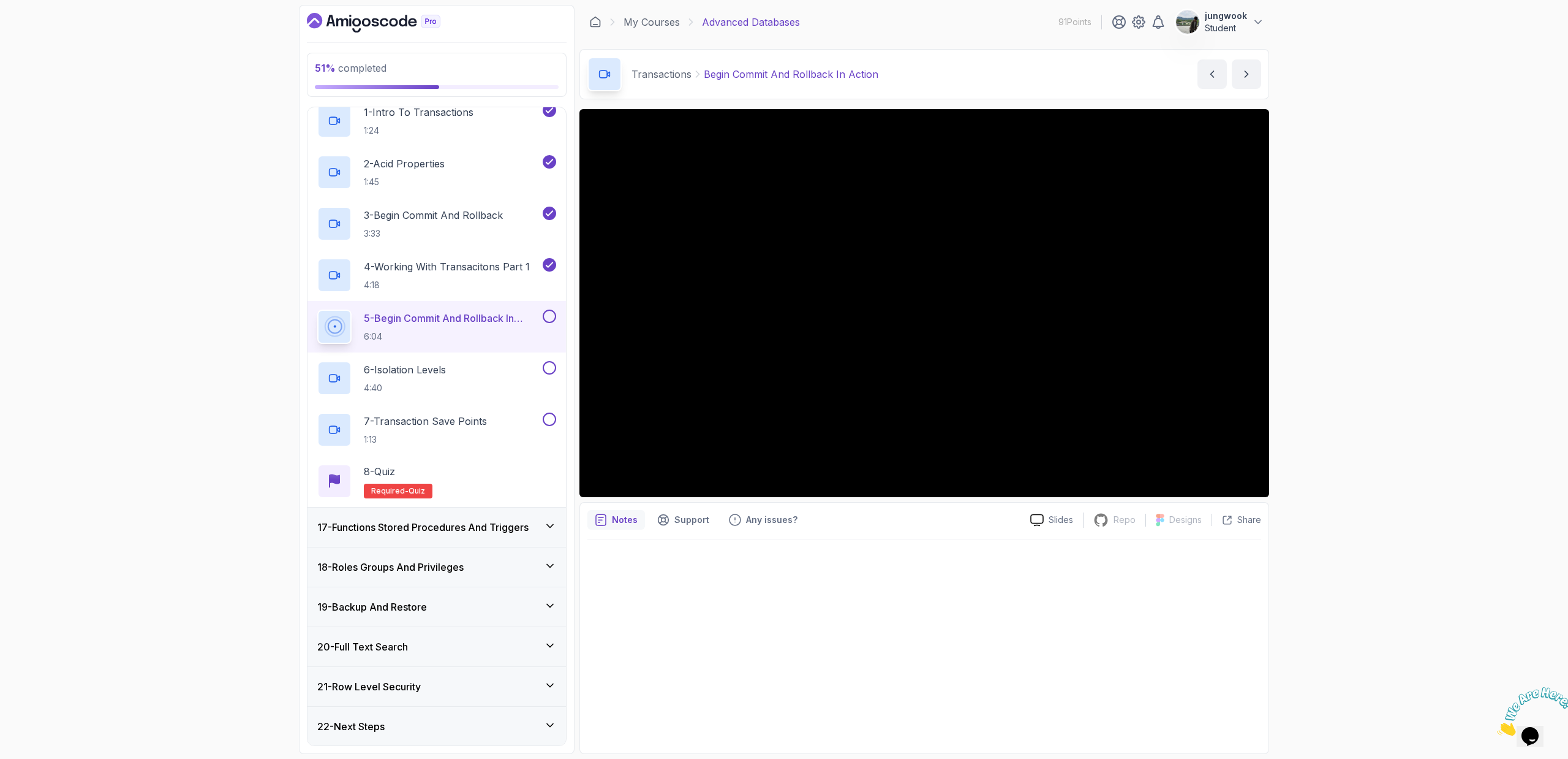
click at [1498, 727] on icon "Close" at bounding box center [1498, 732] width 0 height 10
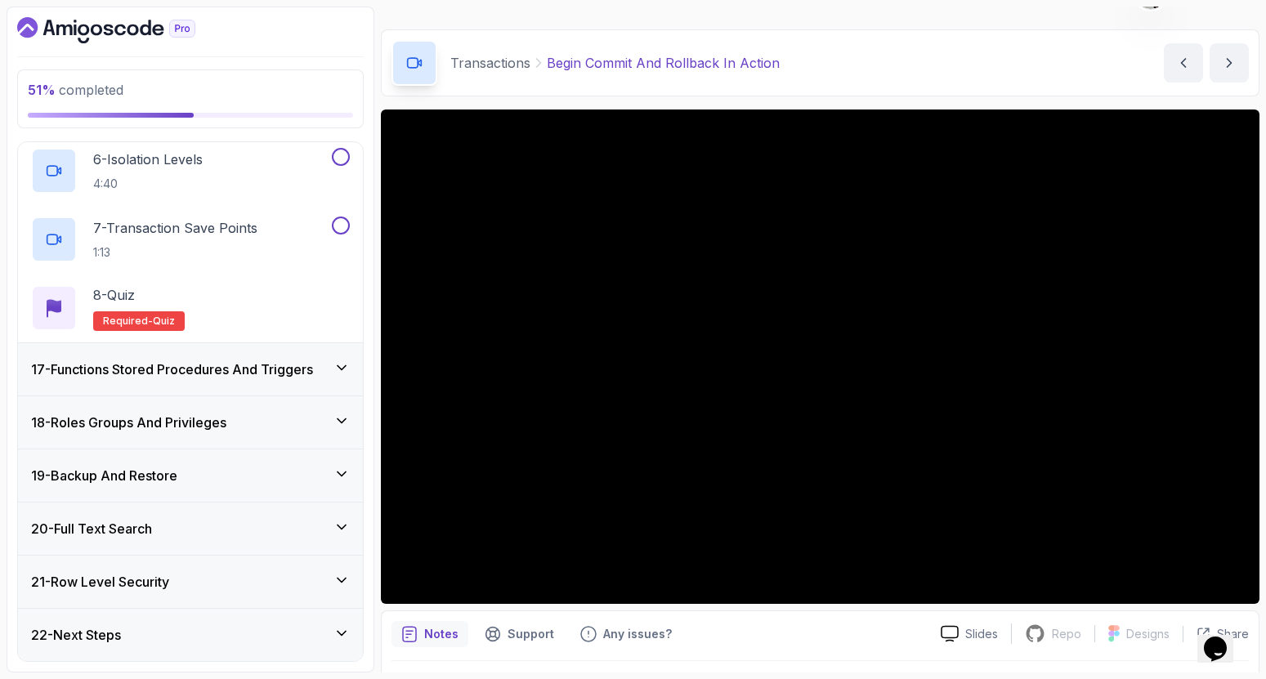
scroll to position [956, 0]
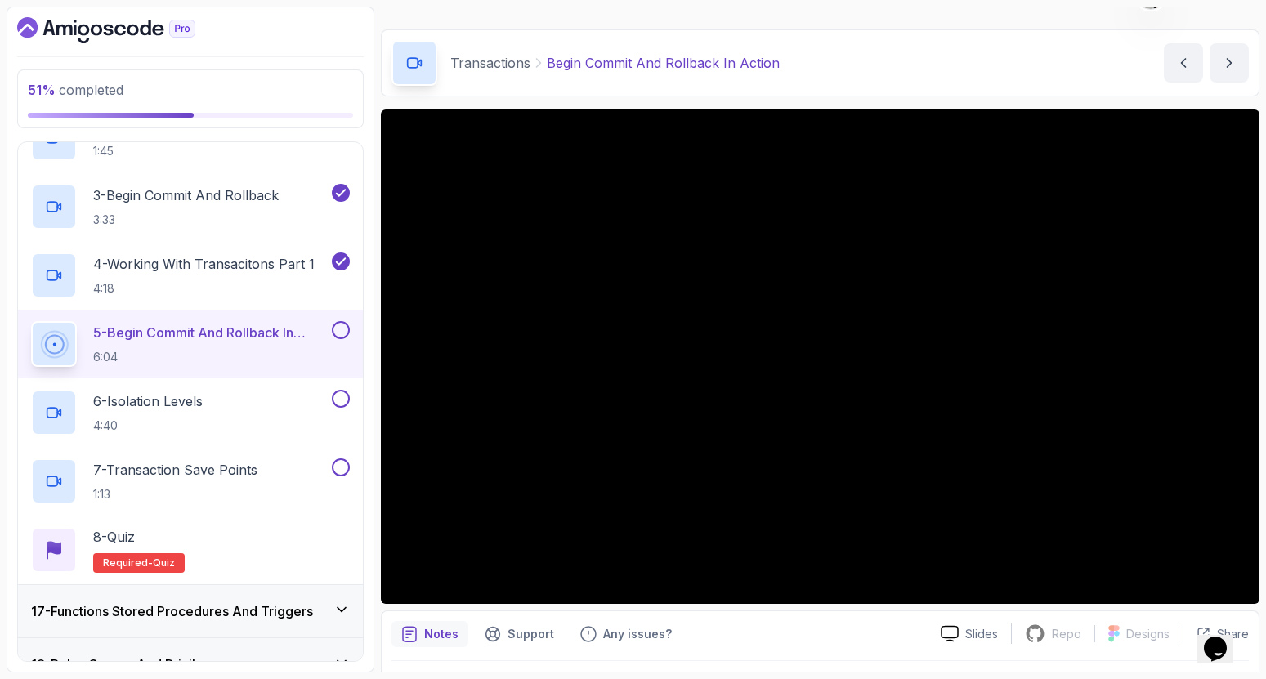
click at [344, 335] on button at bounding box center [341, 330] width 18 height 18
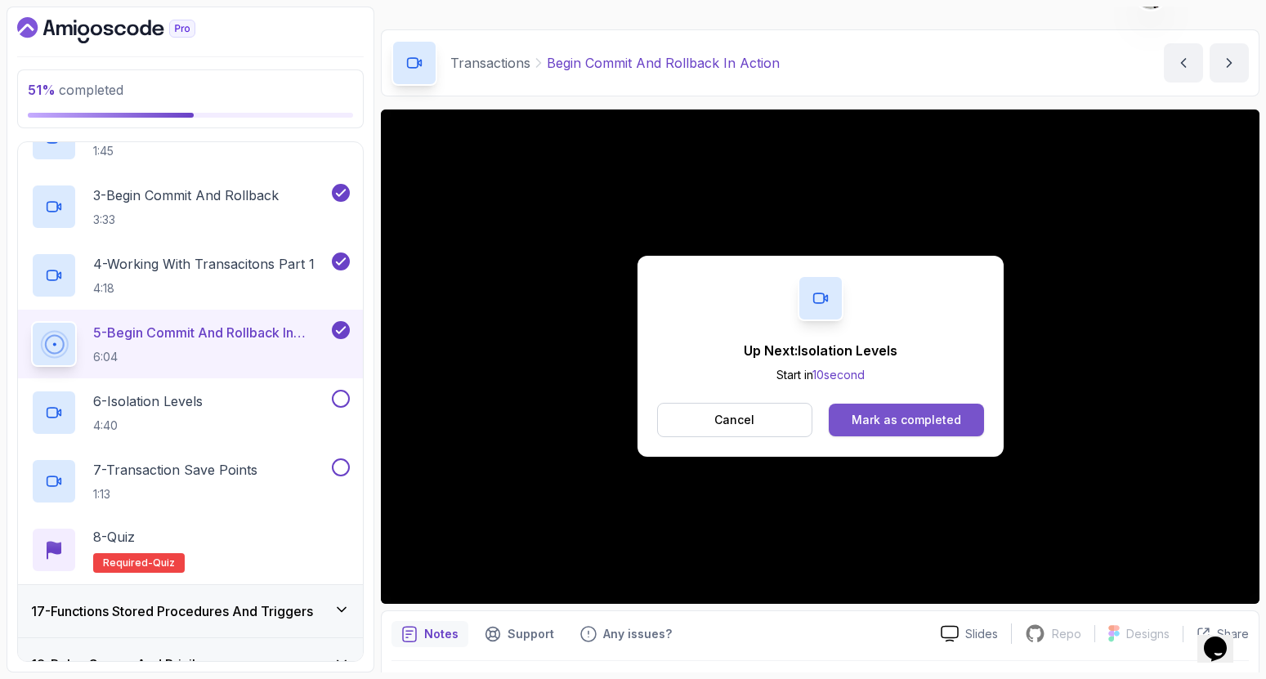
click at [953, 416] on div "Mark as completed" at bounding box center [907, 420] width 110 height 16
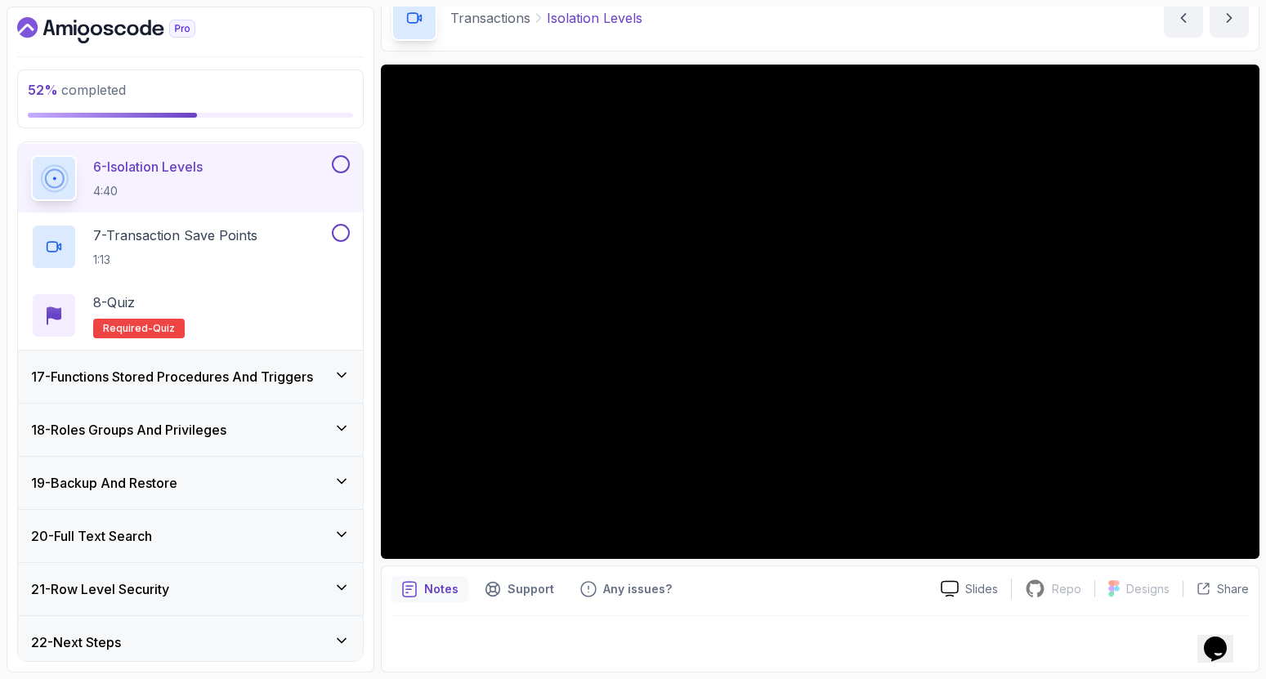
scroll to position [1198, 0]
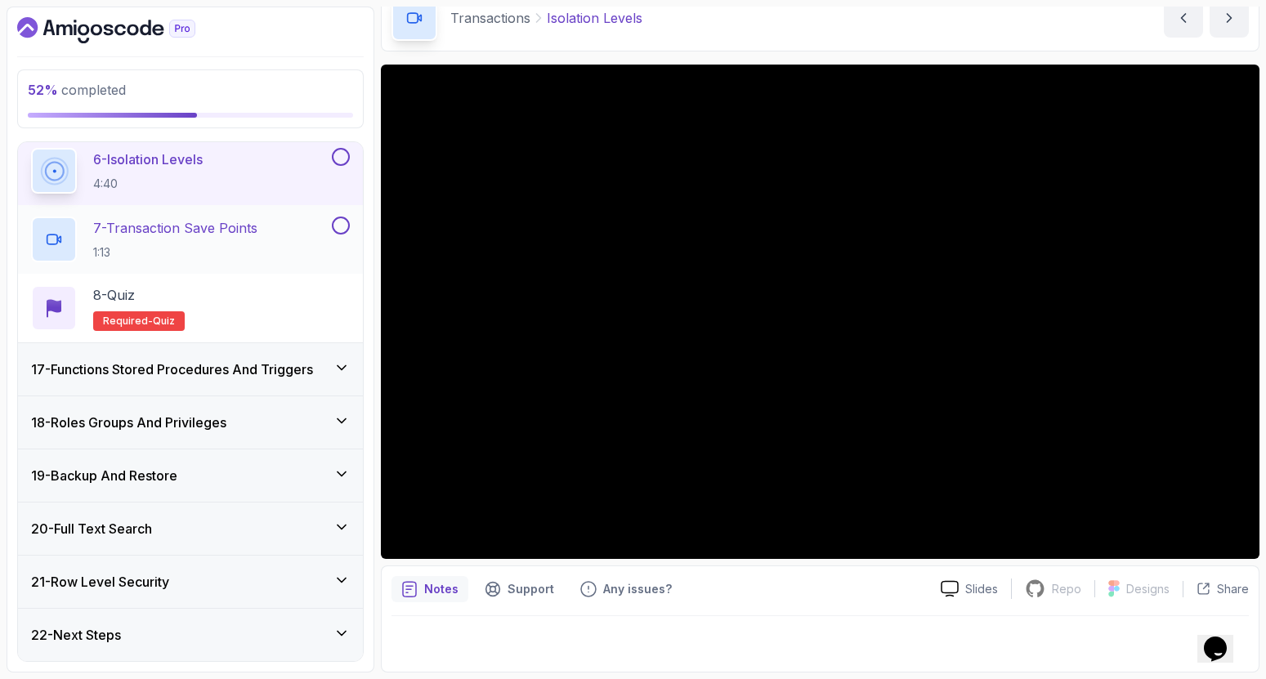
click at [257, 248] on p "1:13" at bounding box center [175, 252] width 164 height 16
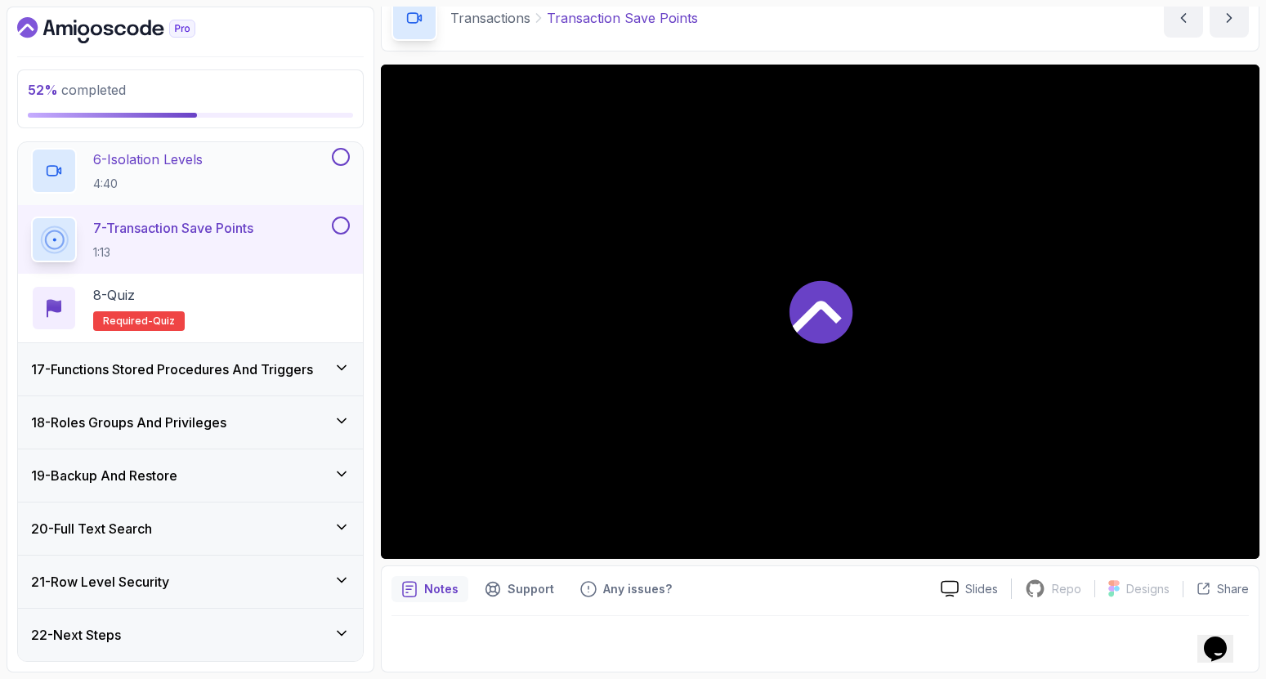
click at [277, 188] on div "6 - Isolation Levels 4:40" at bounding box center [180, 171] width 298 height 46
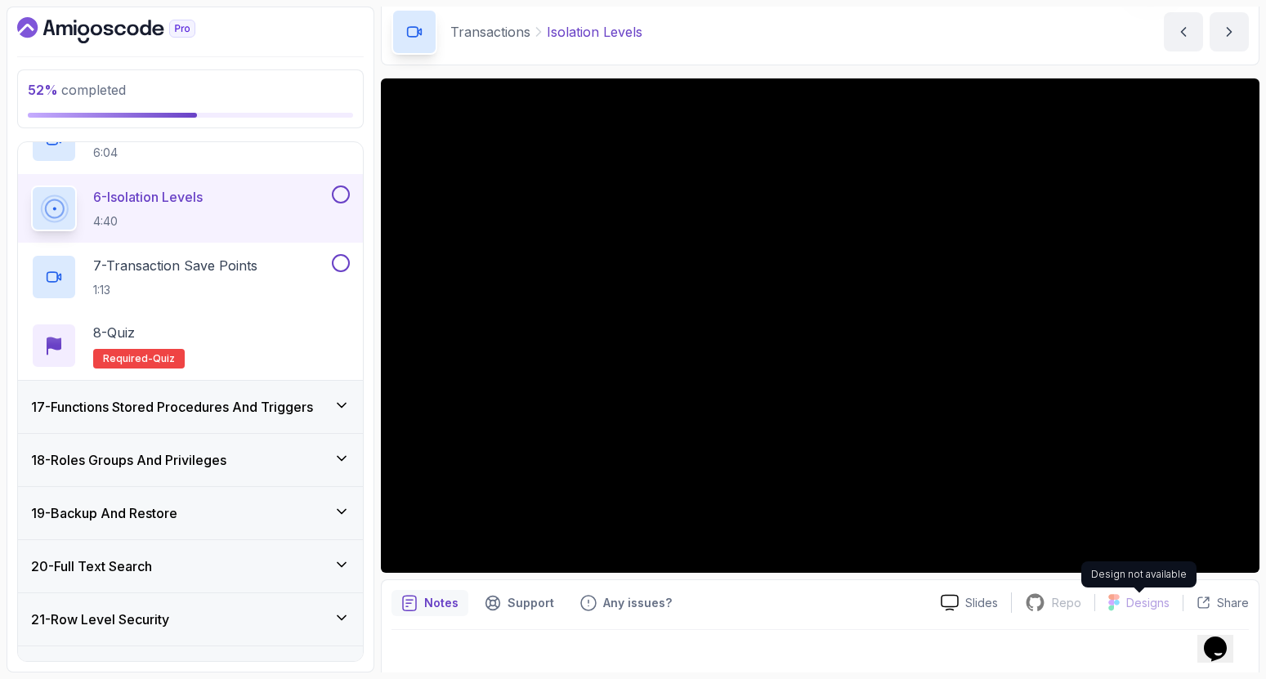
scroll to position [81, 0]
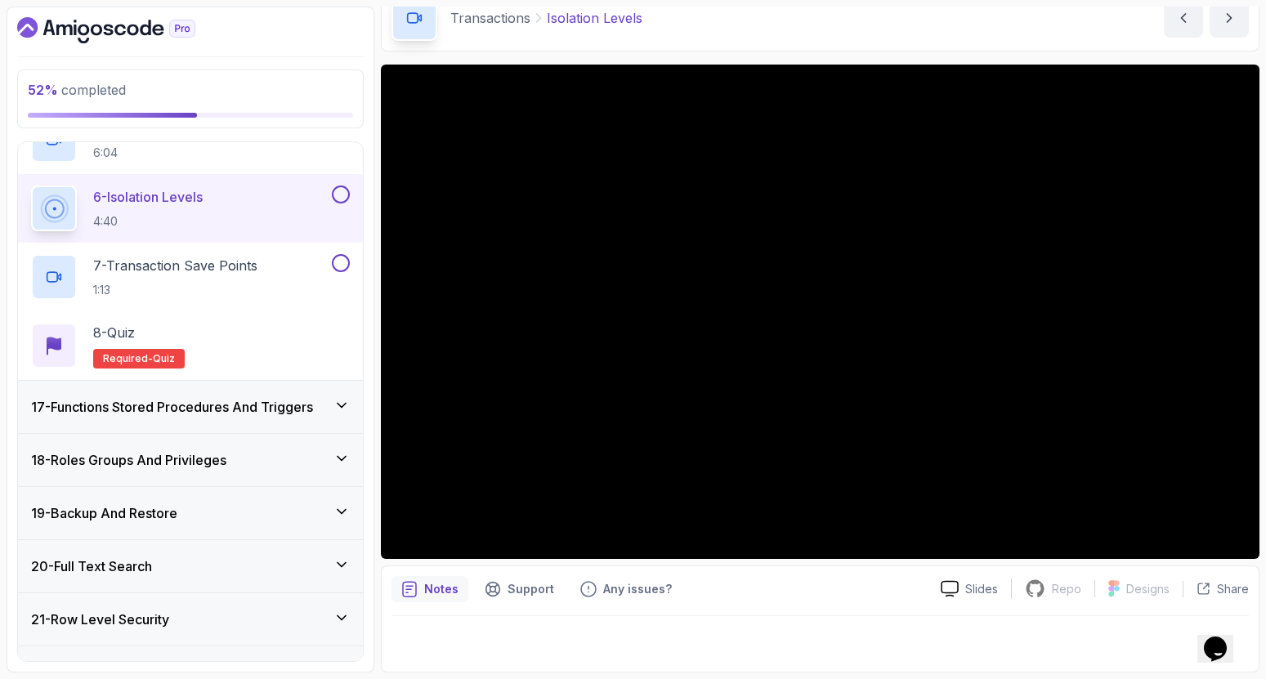
click at [866, 602] on div "Notes Support Any issues?" at bounding box center [659, 589] width 536 height 26
click at [818, 630] on div at bounding box center [819, 639] width 857 height 46
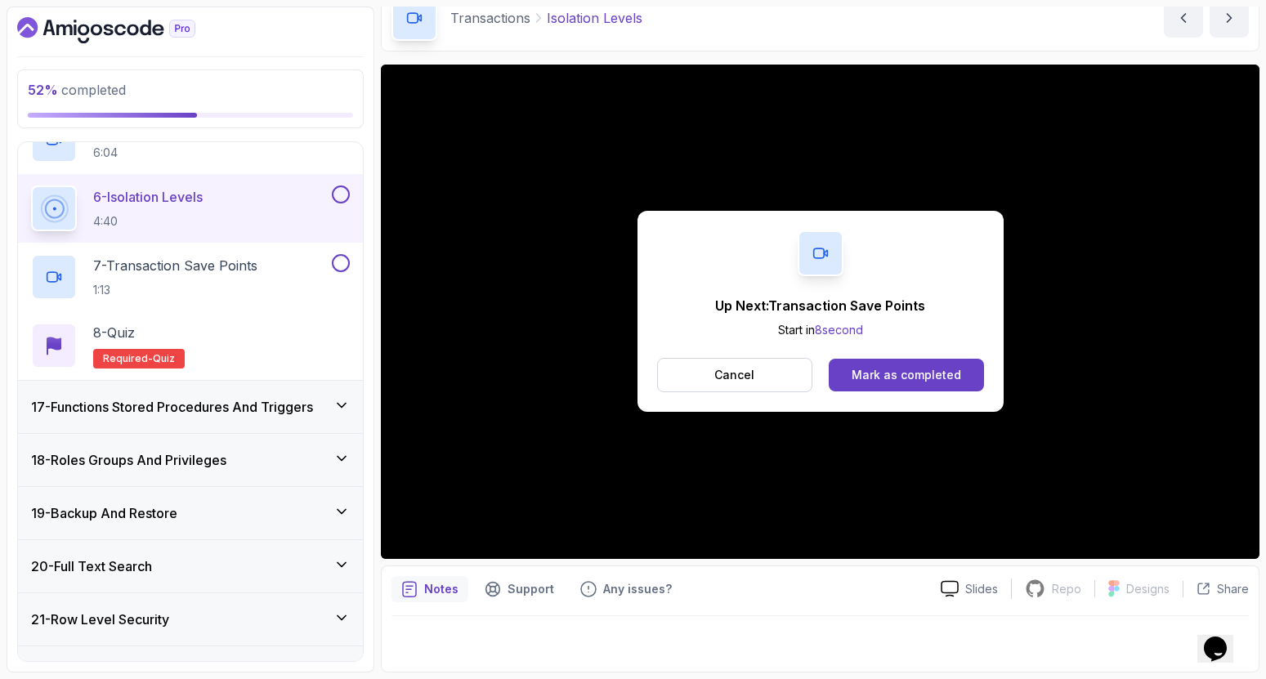
click at [700, 354] on div "Up Next: Transaction Save Points Start in 8 second Cancel Mark as completed" at bounding box center [821, 311] width 366 height 201
click at [708, 374] on button "Cancel" at bounding box center [735, 375] width 156 height 34
click at [957, 370] on div "Mark as completed" at bounding box center [907, 375] width 110 height 16
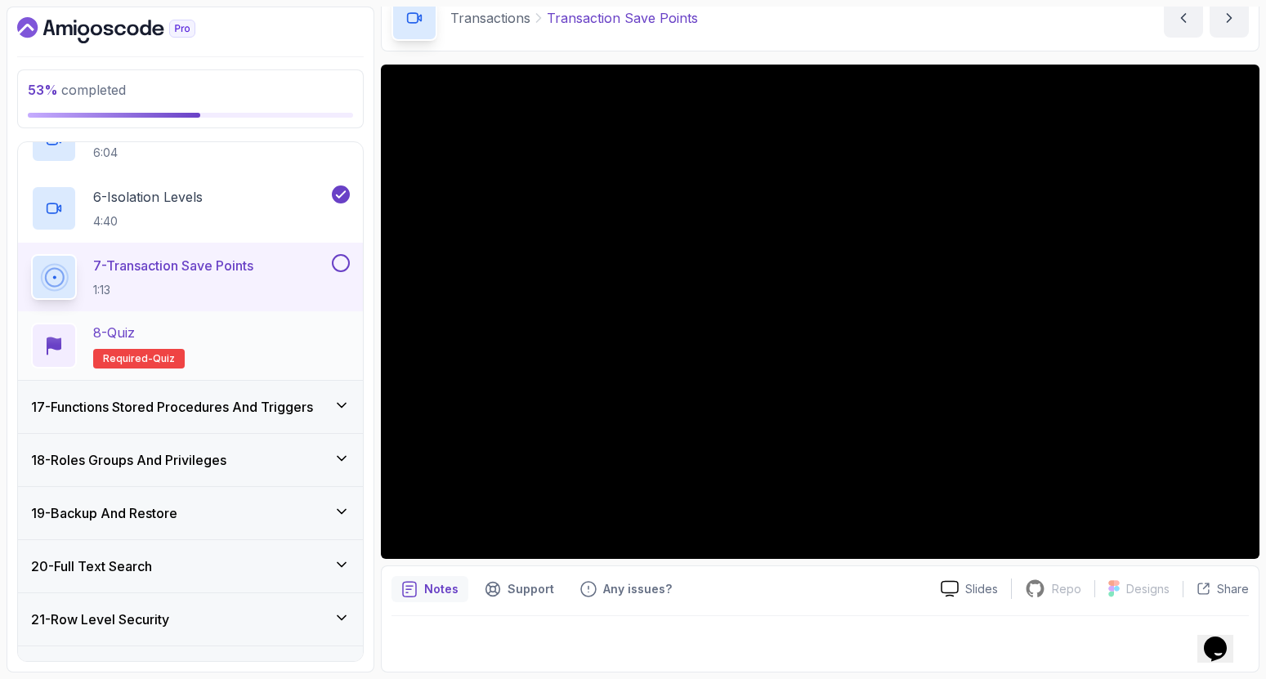
click at [204, 328] on div "8 - Quiz Required- quiz" at bounding box center [190, 346] width 319 height 46
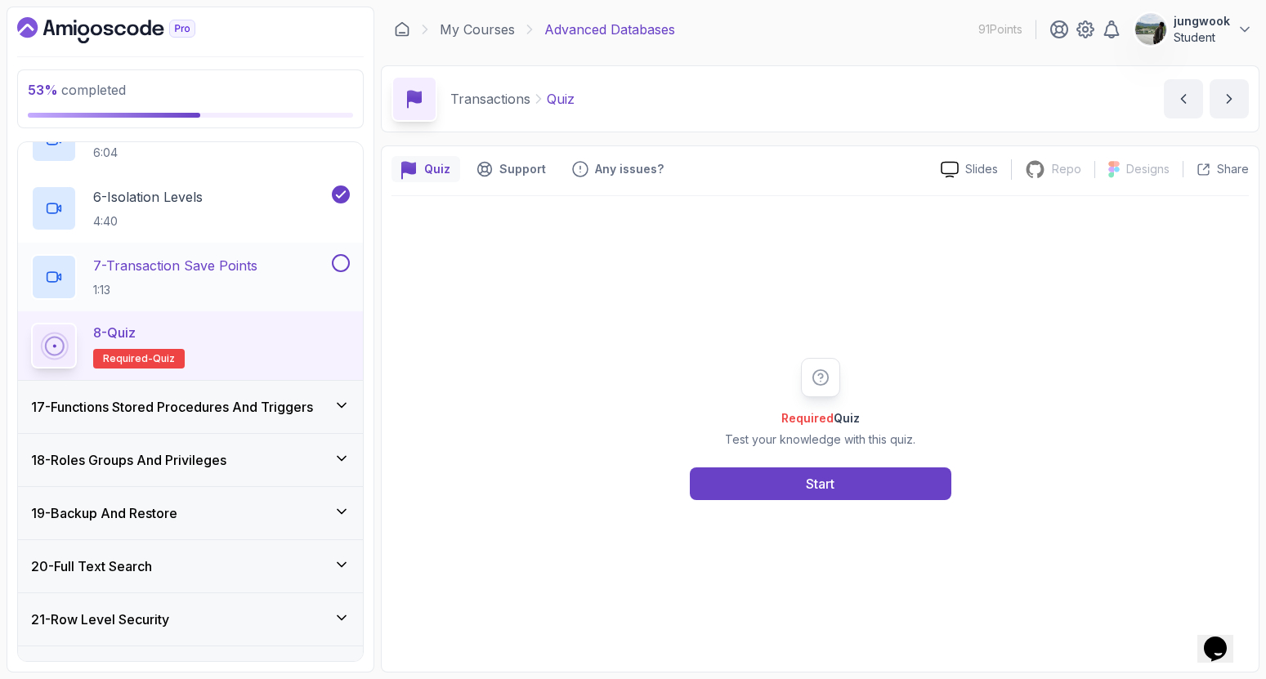
click at [213, 271] on p "7 - Transaction Save Points" at bounding box center [175, 266] width 164 height 20
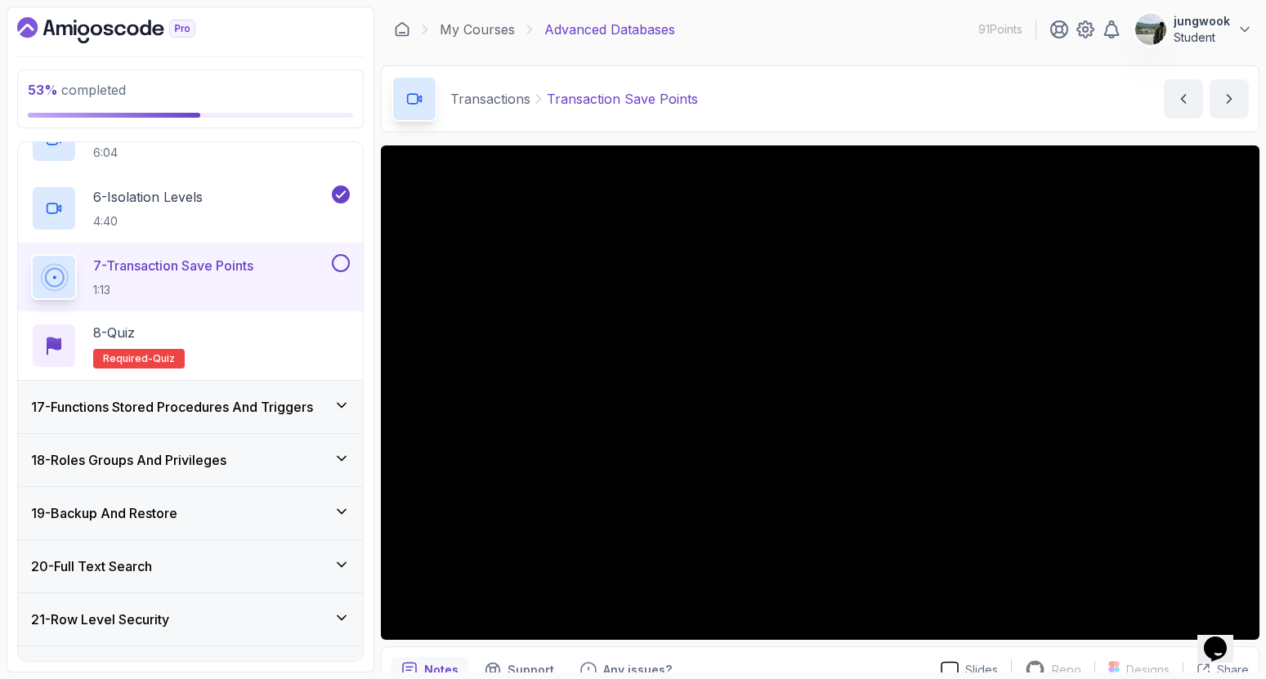
click at [266, 419] on div "17 - Functions Stored Procedures And Triggers" at bounding box center [190, 407] width 345 height 52
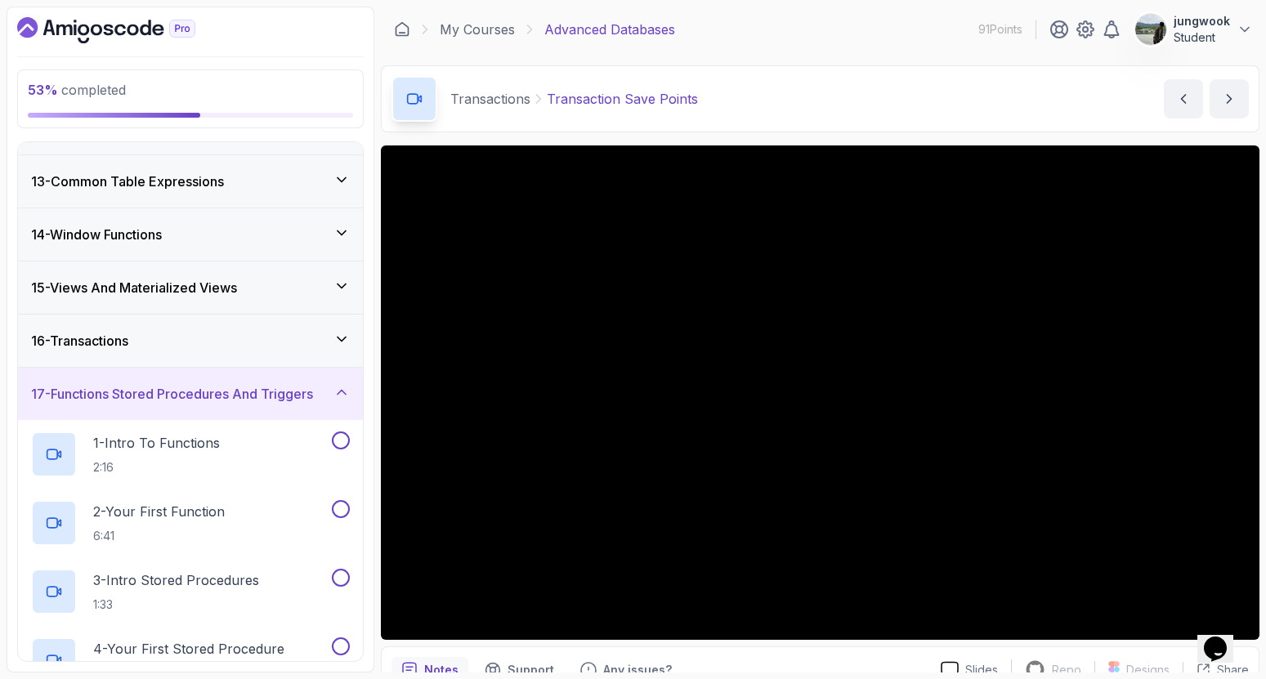
scroll to position [620, 0]
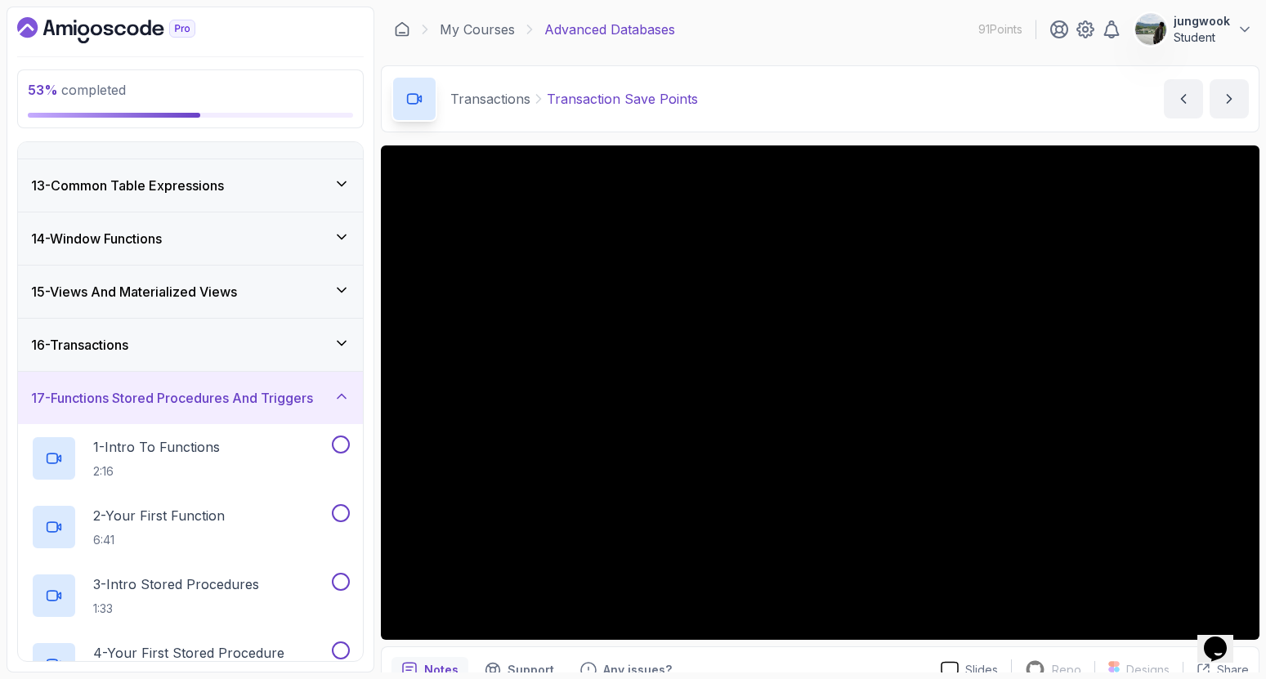
click at [307, 344] on div "16 - Transactions" at bounding box center [190, 345] width 319 height 20
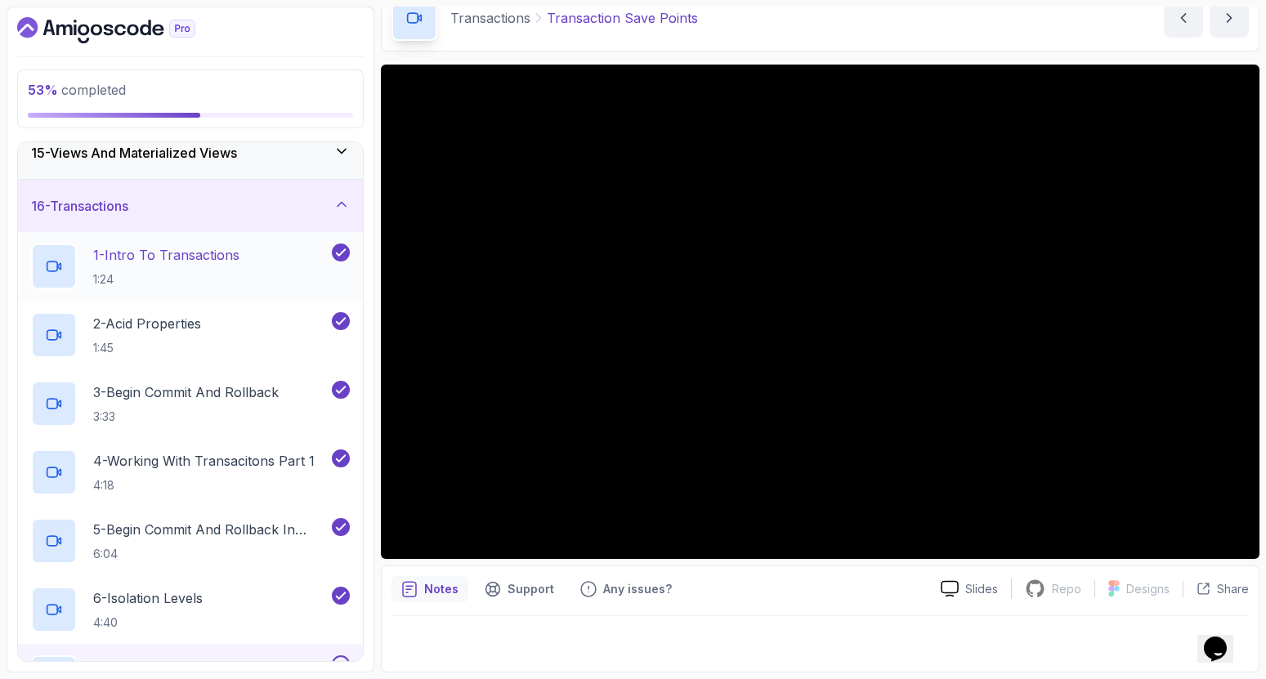
scroll to position [950, 0]
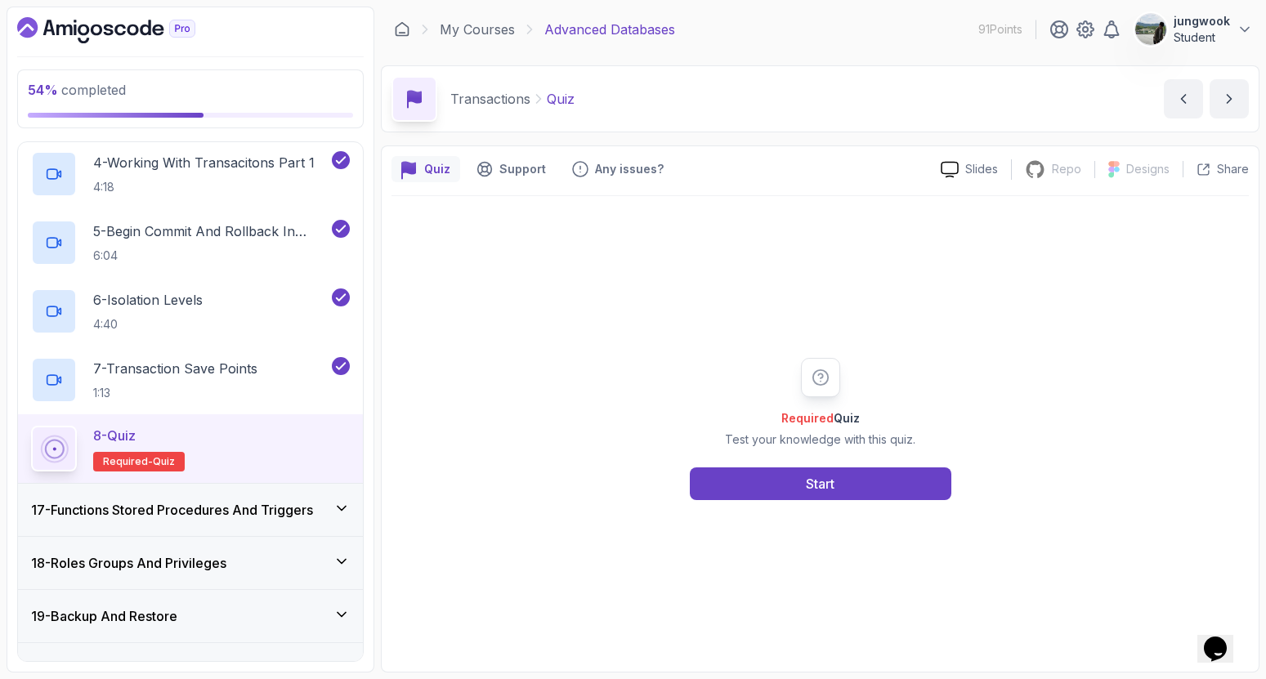
click at [257, 499] on div "17 - Functions Stored Procedures And Triggers" at bounding box center [190, 510] width 345 height 52
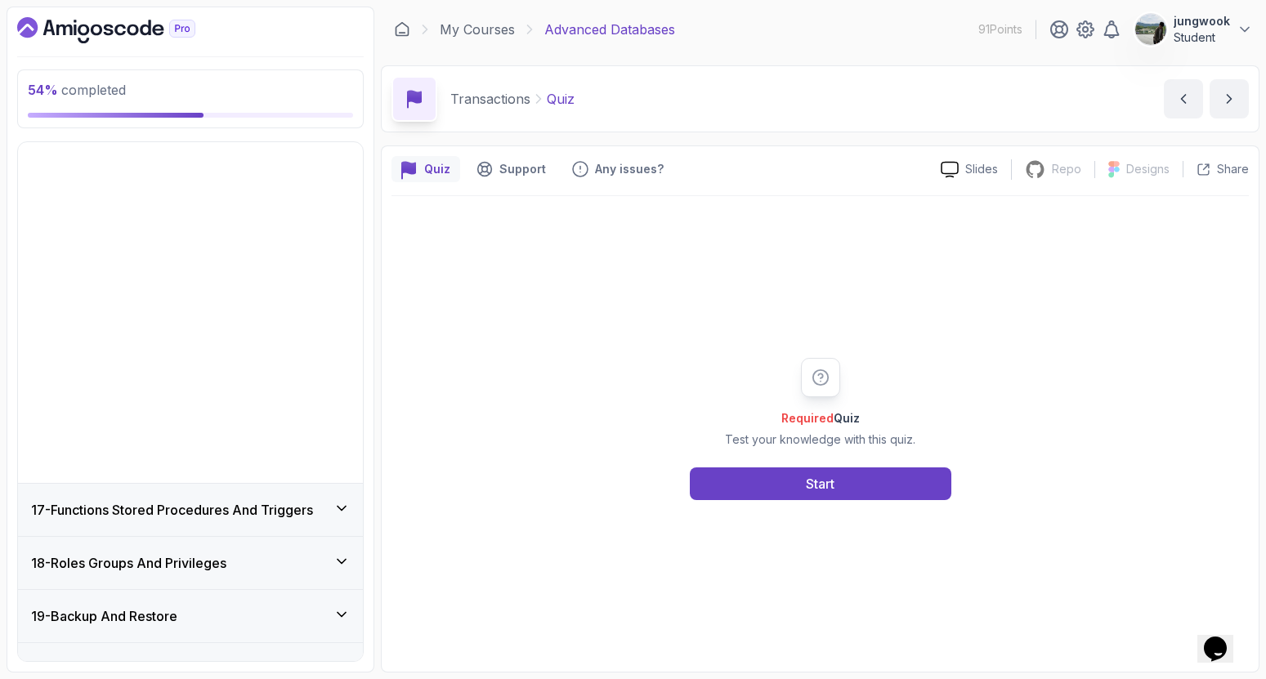
scroll to position [649, 0]
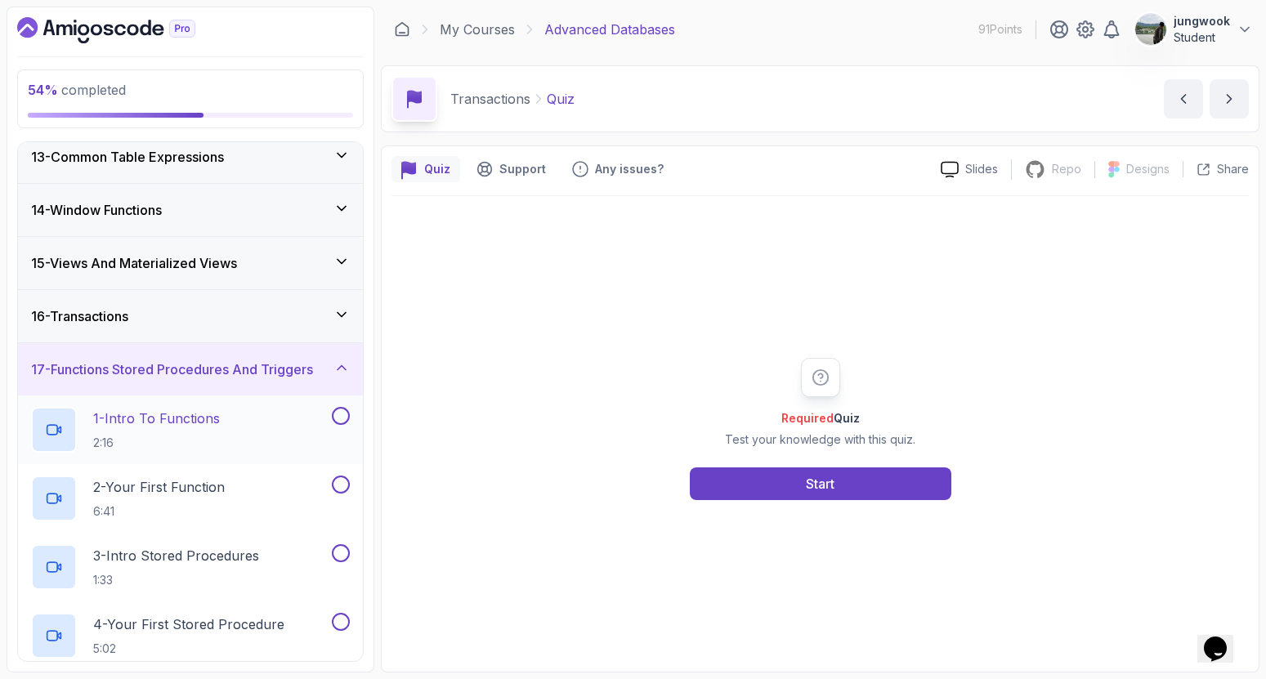
click at [274, 448] on div "1 - Intro To Functions 2:16" at bounding box center [180, 430] width 298 height 46
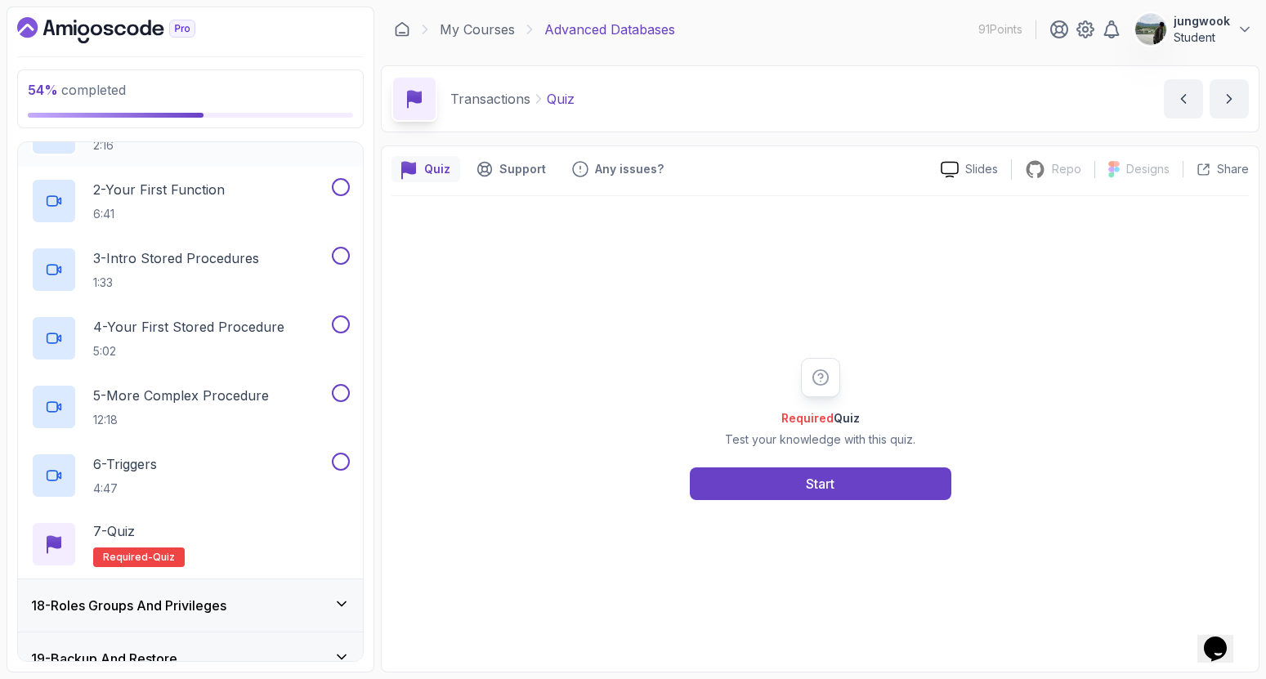
scroll to position [961, 0]
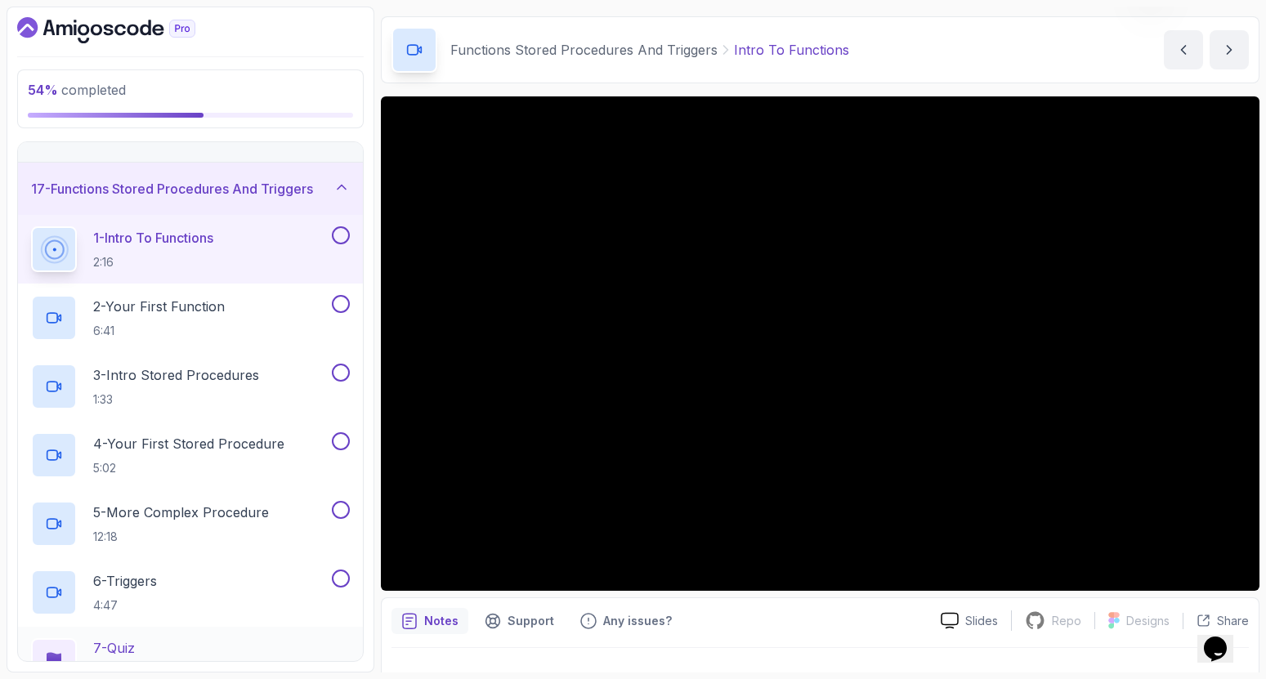
scroll to position [1130, 0]
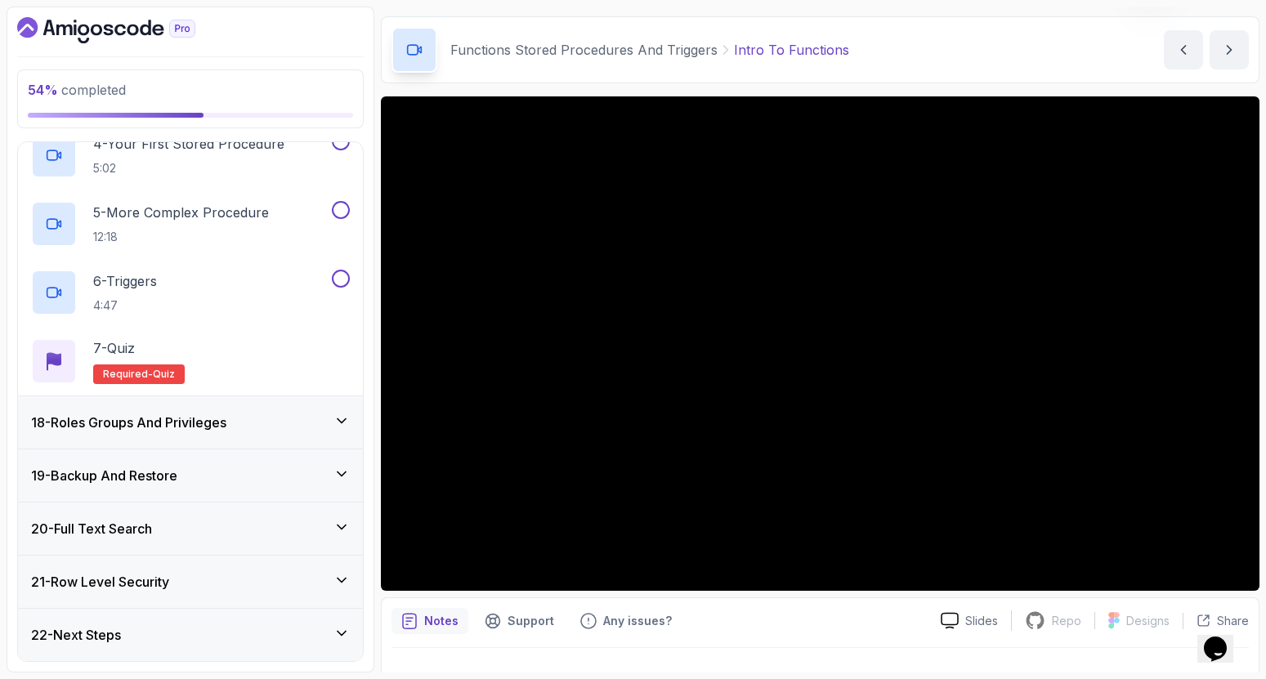
click at [876, 616] on div "Notes Support Any issues?" at bounding box center [659, 621] width 536 height 26
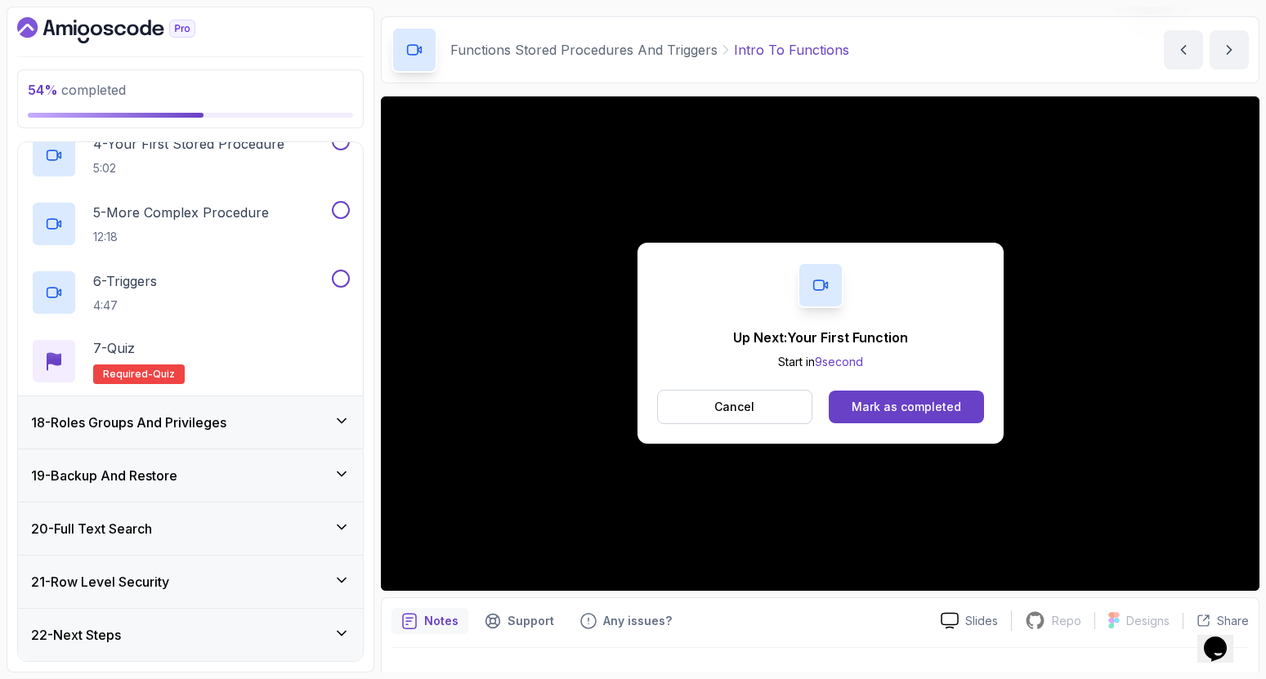
click at [777, 400] on button "Cancel" at bounding box center [735, 407] width 156 height 34
click at [852, 391] on button "Mark as completed" at bounding box center [906, 407] width 154 height 33
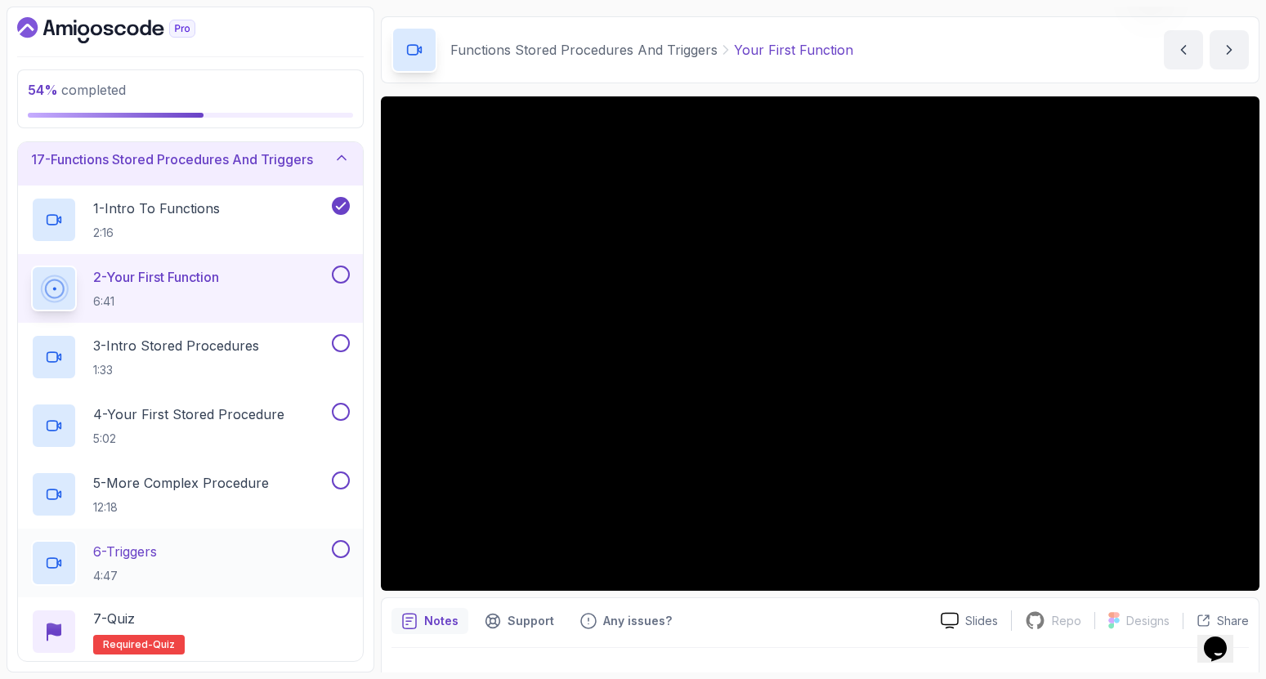
scroll to position [875, 0]
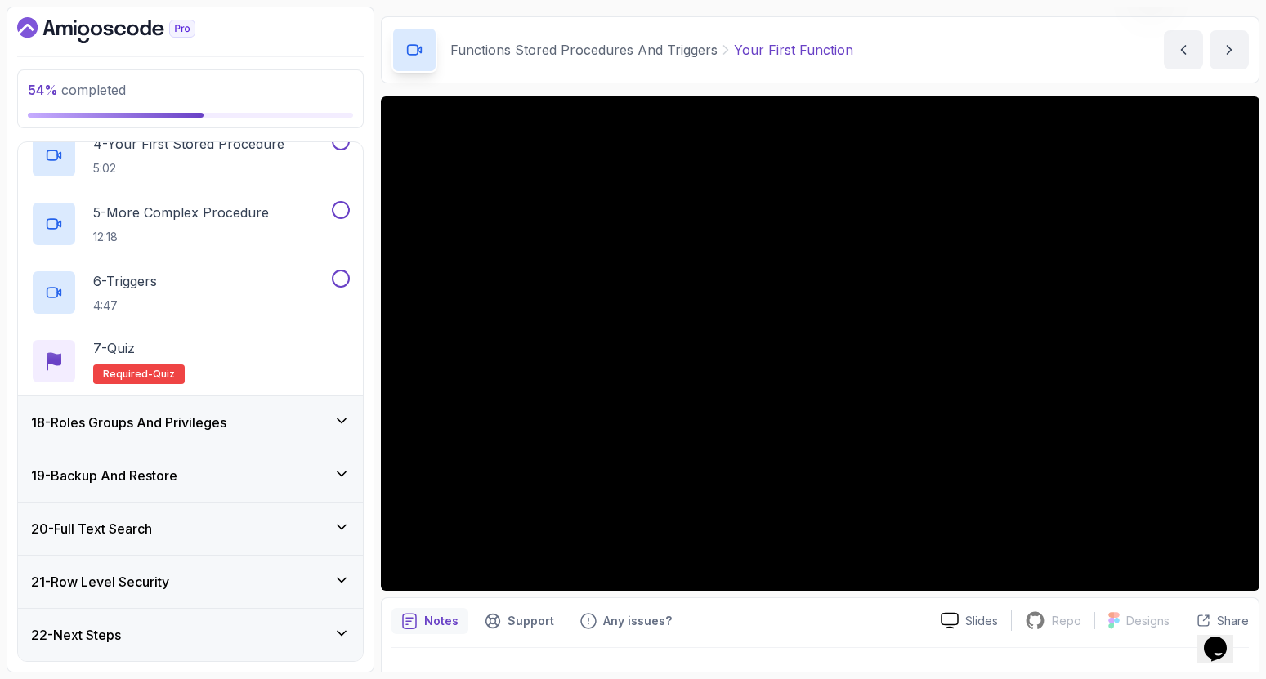
click at [273, 441] on div "18 - Roles Groups And Privileges" at bounding box center [190, 422] width 345 height 52
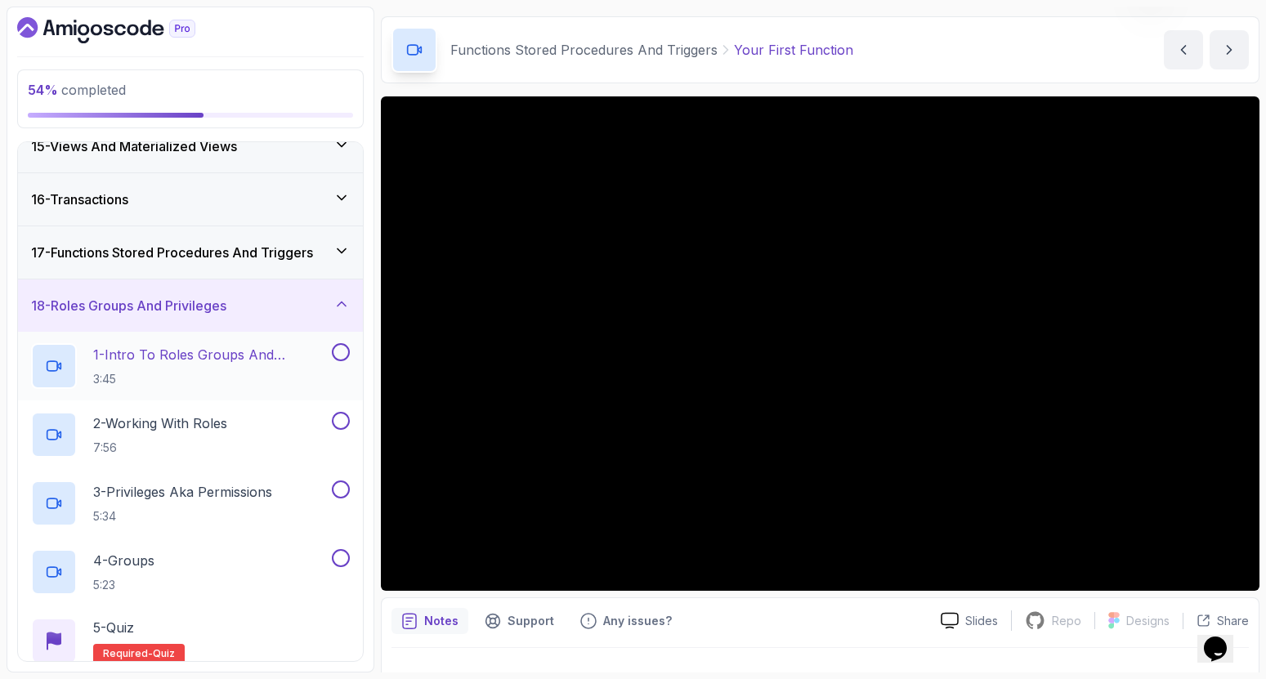
scroll to position [790, 0]
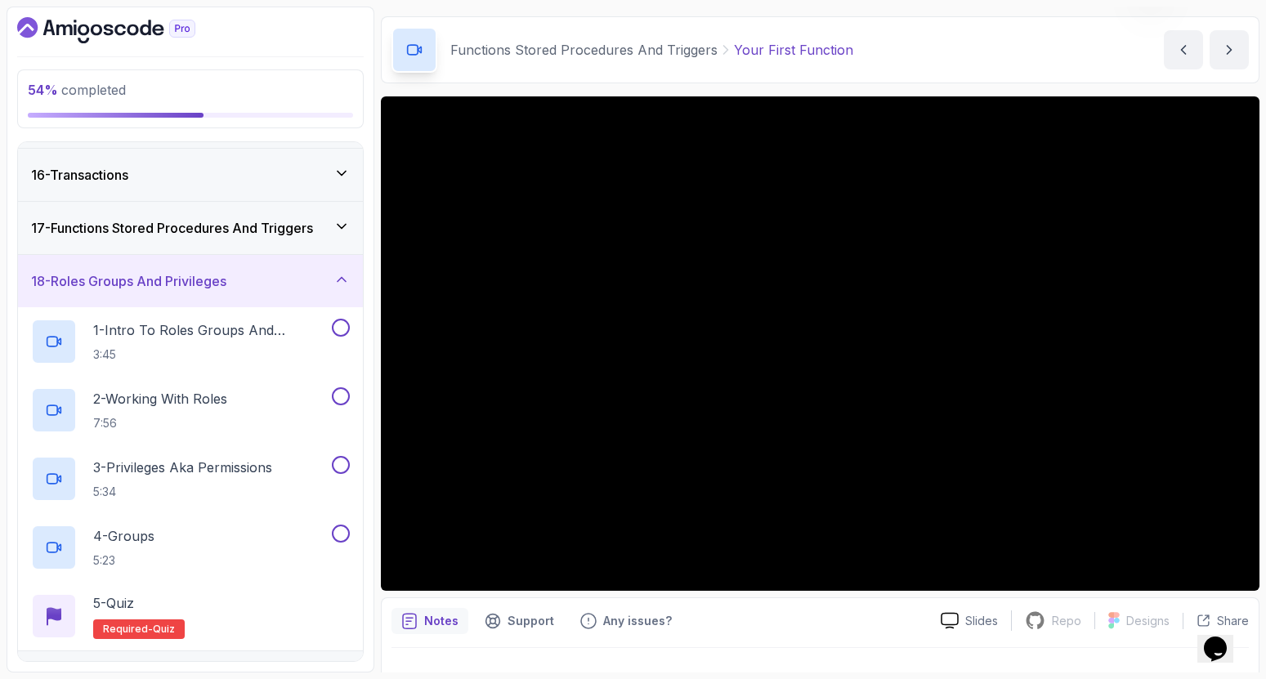
click at [338, 204] on div "17 - Functions Stored Procedures And Triggers" at bounding box center [190, 228] width 345 height 52
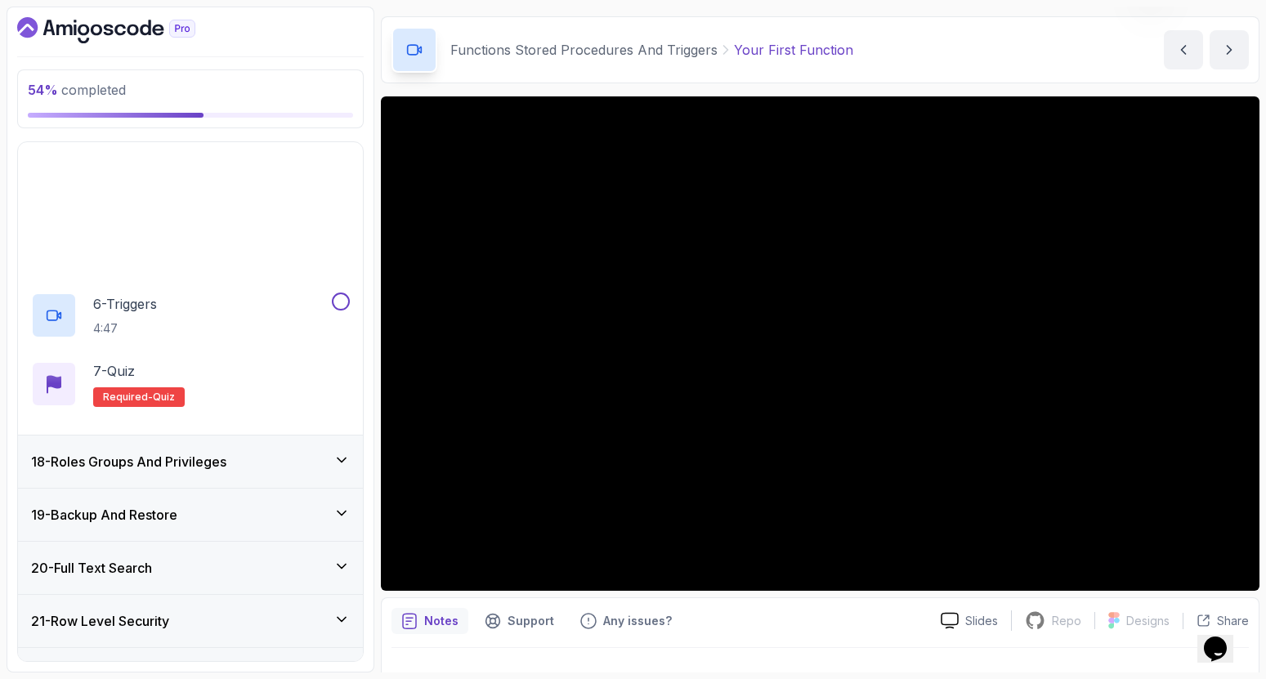
scroll to position [1130, 0]
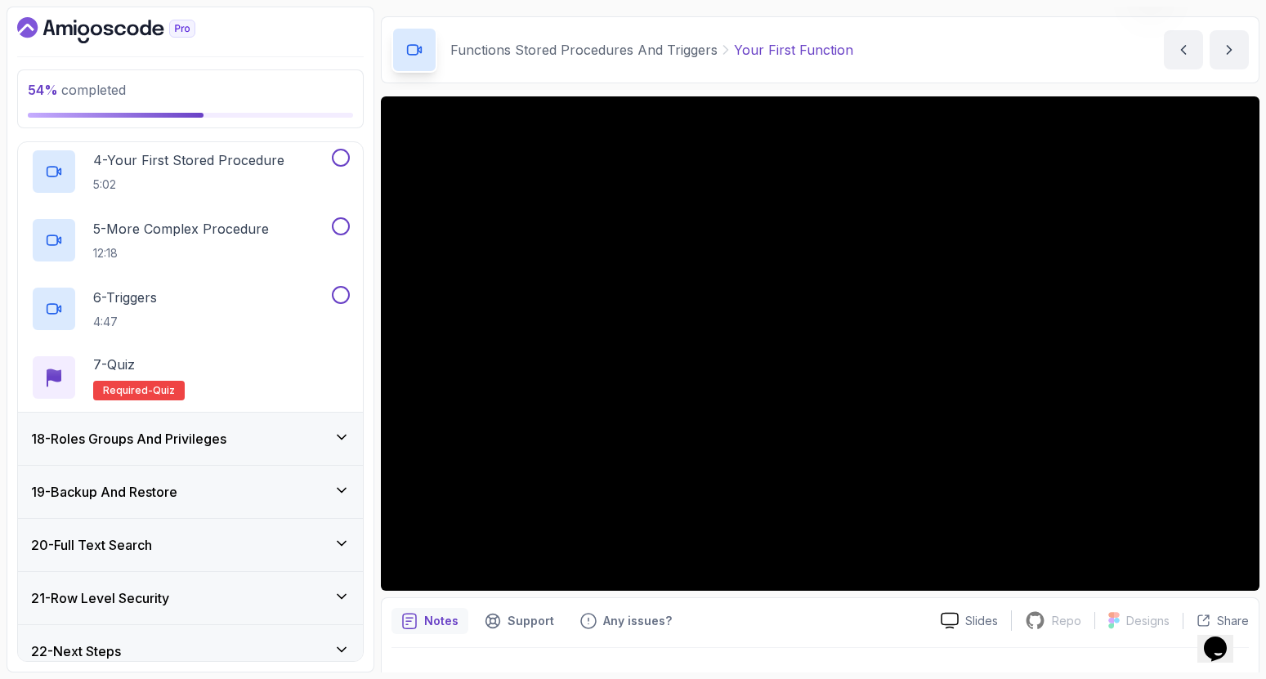
click at [240, 453] on div "18 - Roles Groups And Privileges" at bounding box center [190, 439] width 345 height 52
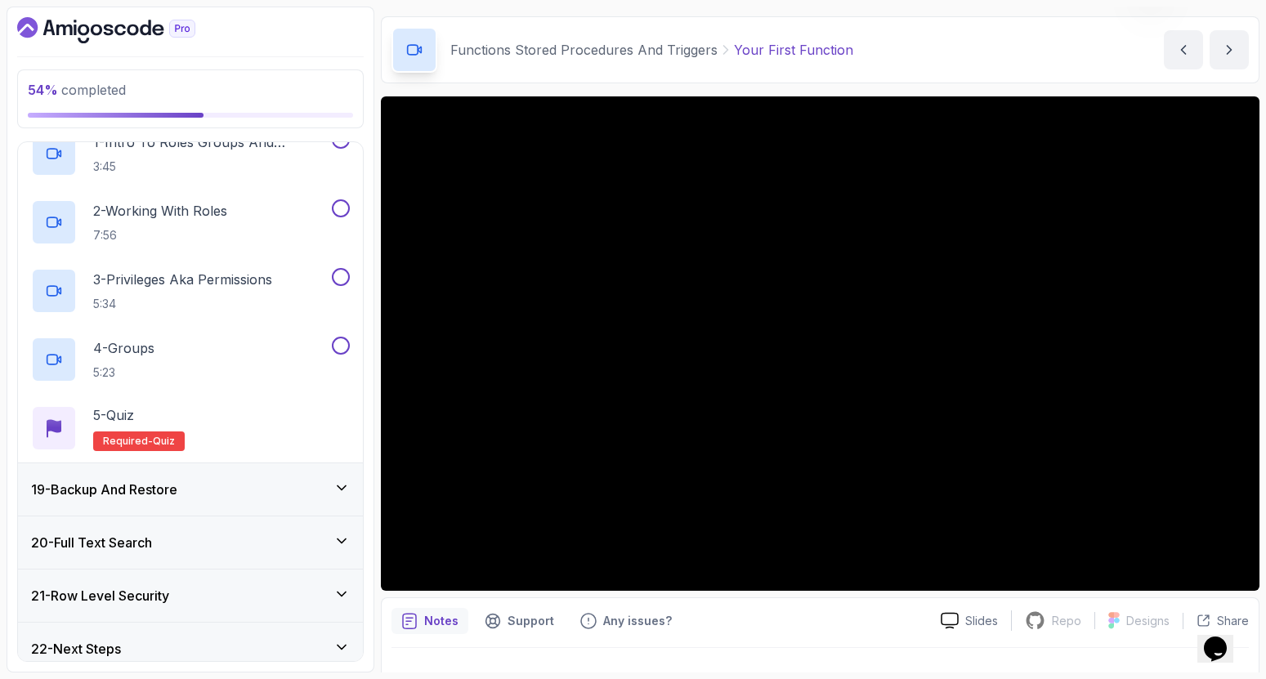
click at [223, 487] on div "19 - Backup And Restore" at bounding box center [190, 490] width 319 height 20
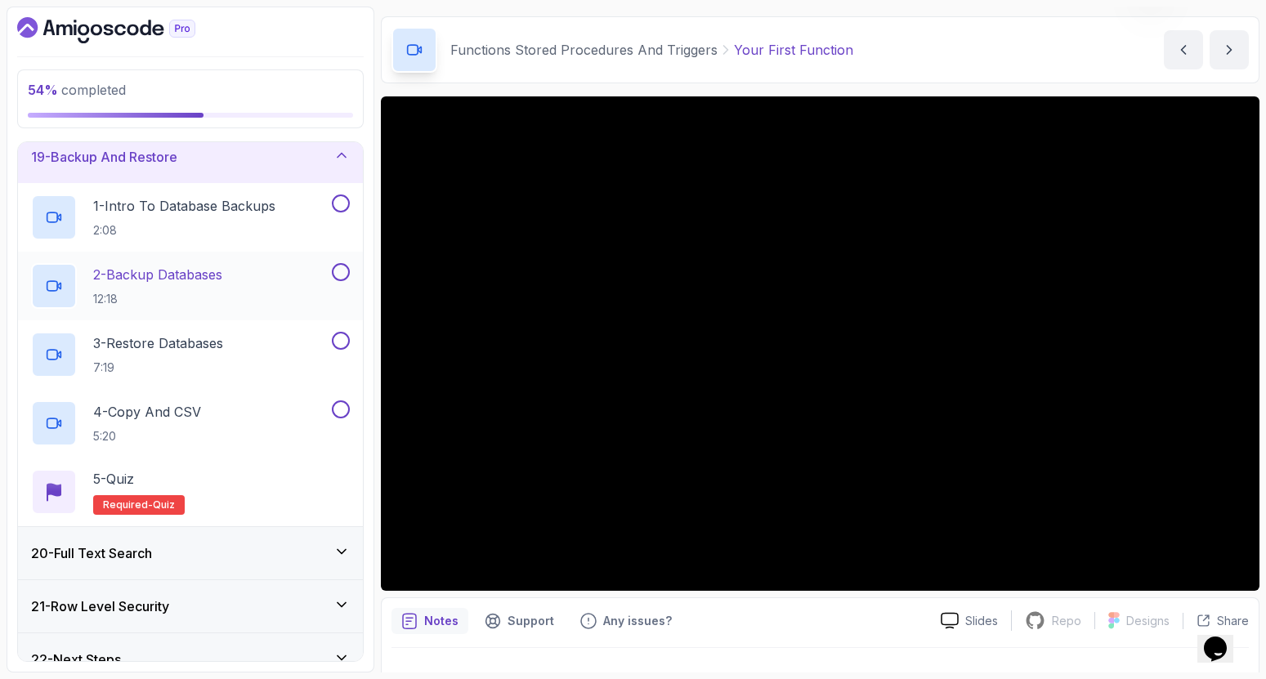
scroll to position [992, 0]
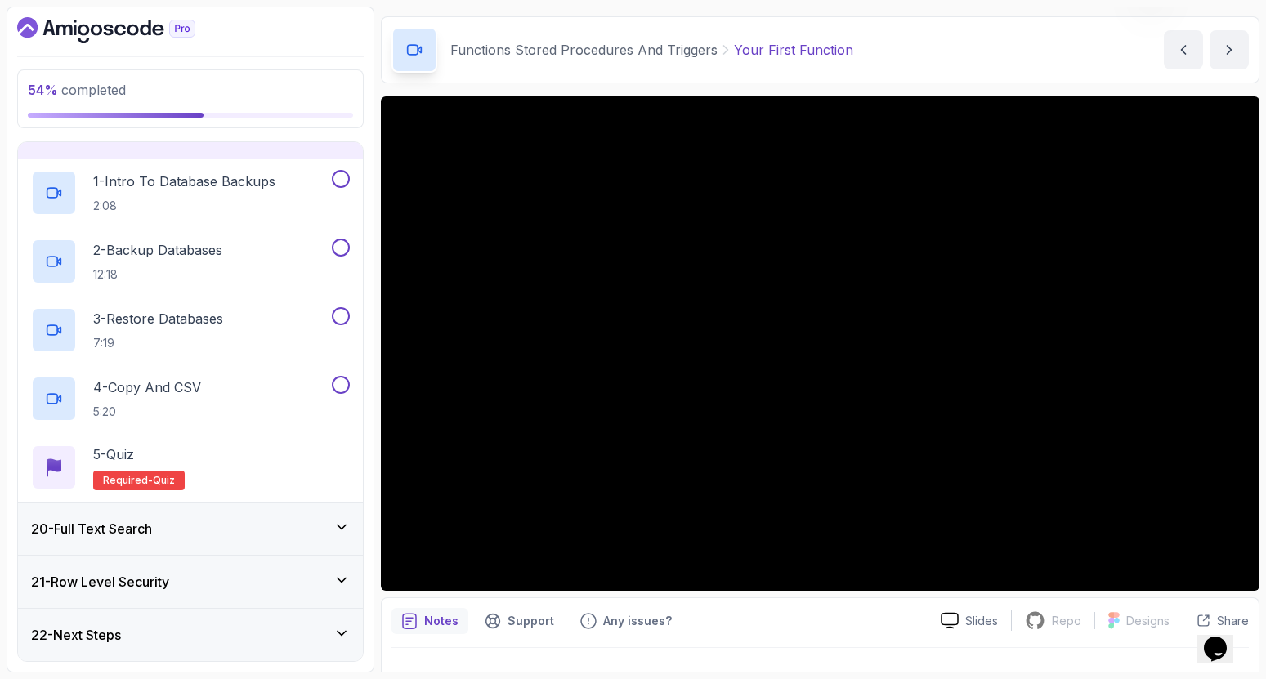
click at [213, 512] on div "20 - Full Text Search" at bounding box center [190, 529] width 345 height 52
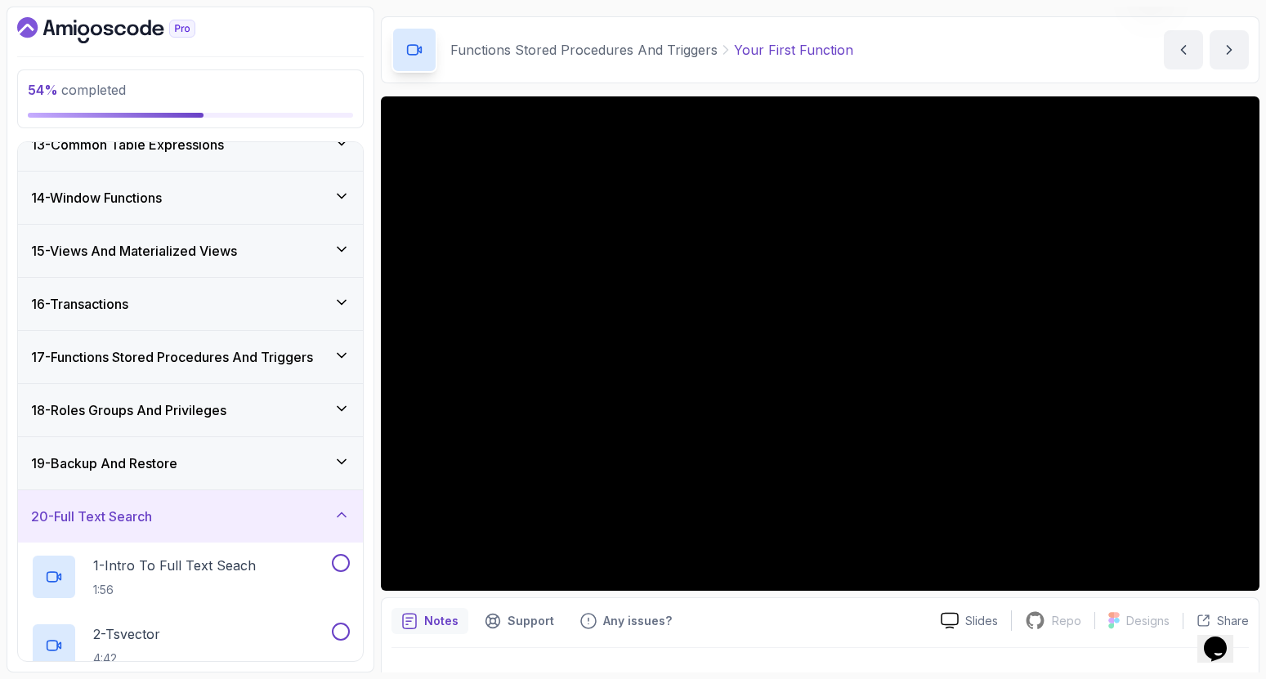
scroll to position [660, 0]
click at [261, 413] on div "18 - Roles Groups And Privileges" at bounding box center [190, 412] width 319 height 20
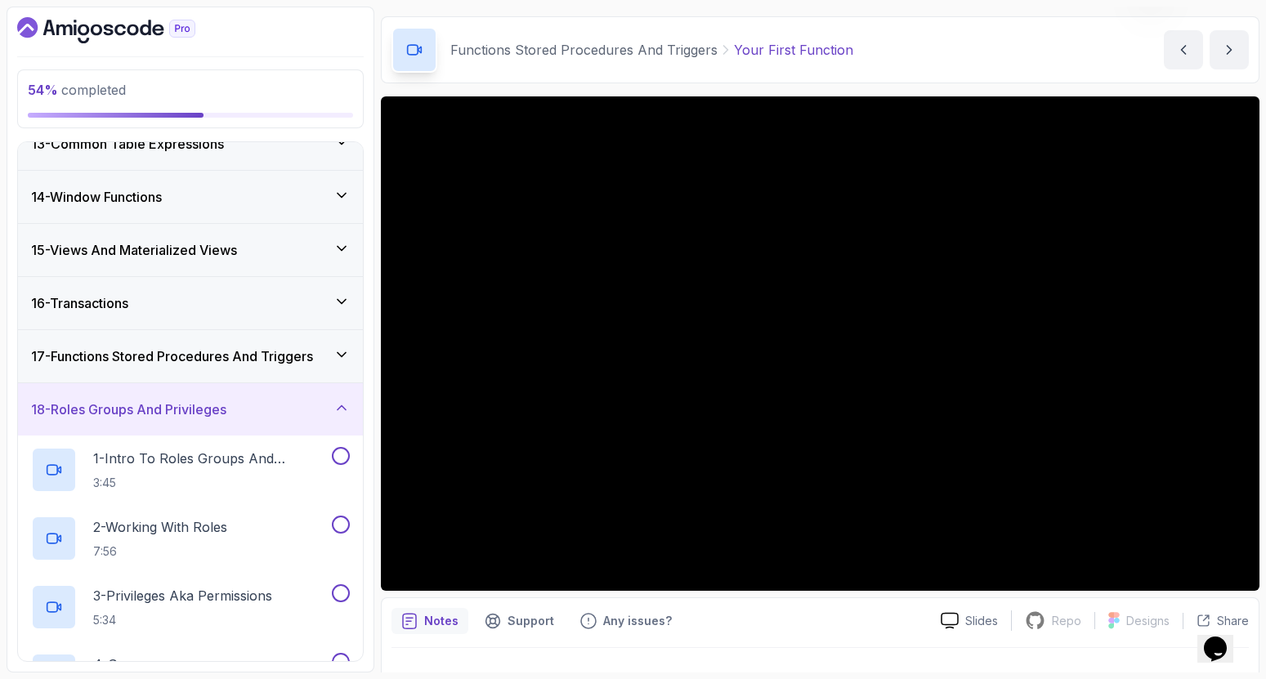
scroll to position [663, 0]
click at [281, 371] on div "17 - Functions Stored Procedures And Triggers" at bounding box center [190, 355] width 345 height 52
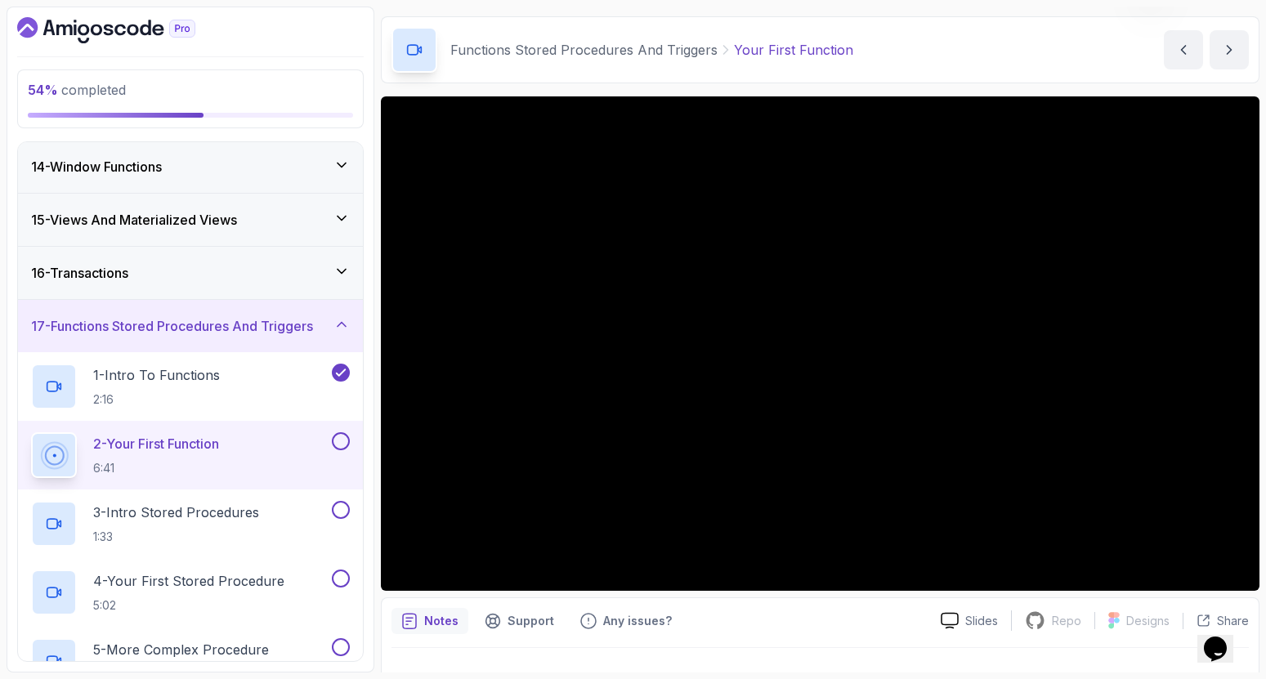
scroll to position [49, 0]
